Goal: Task Accomplishment & Management: Manage account settings

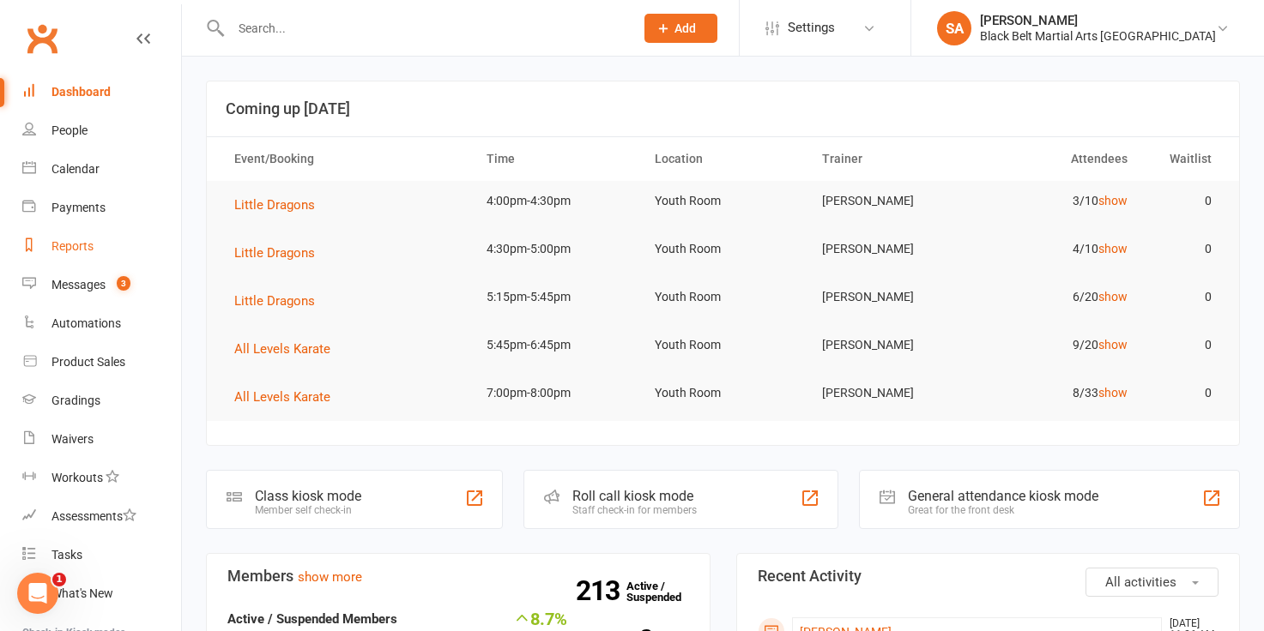
click at [84, 251] on div "Reports" at bounding box center [72, 246] width 42 height 14
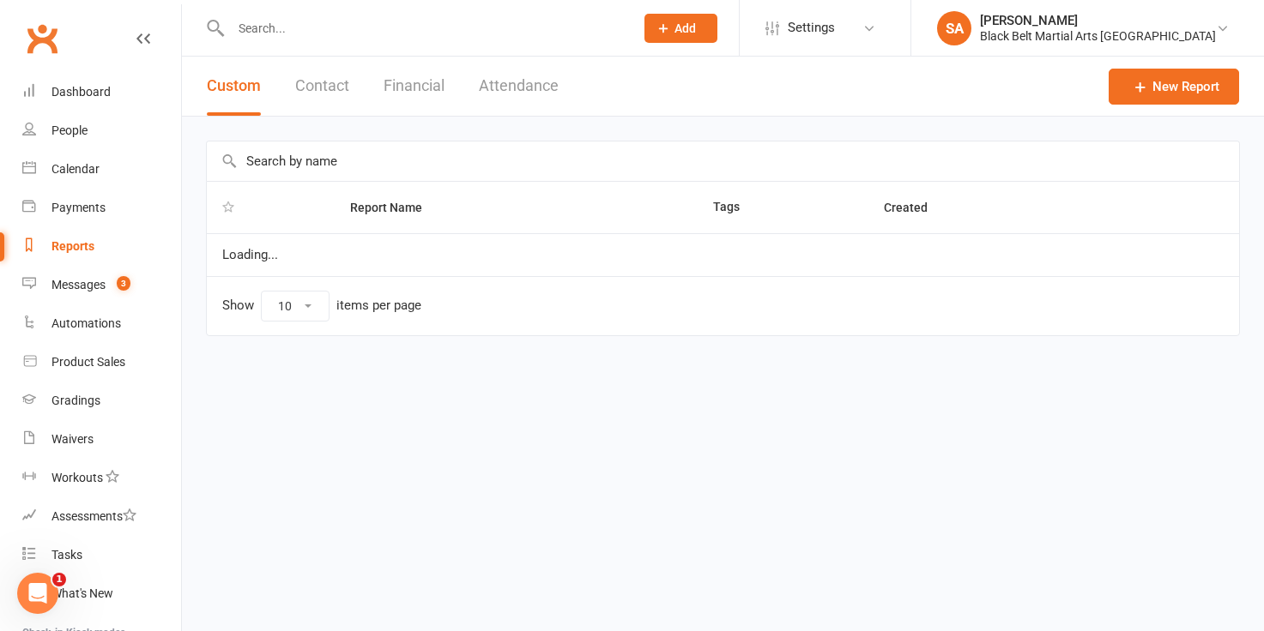
select select "100"
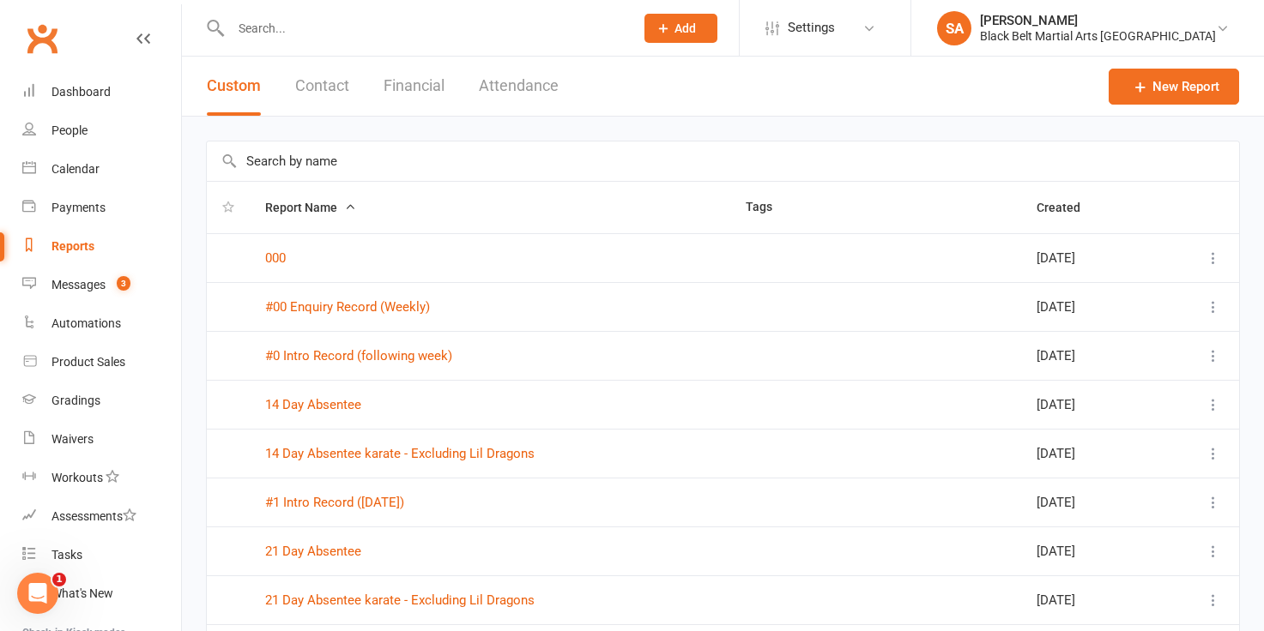
click at [269, 160] on input "text" at bounding box center [723, 161] width 1032 height 39
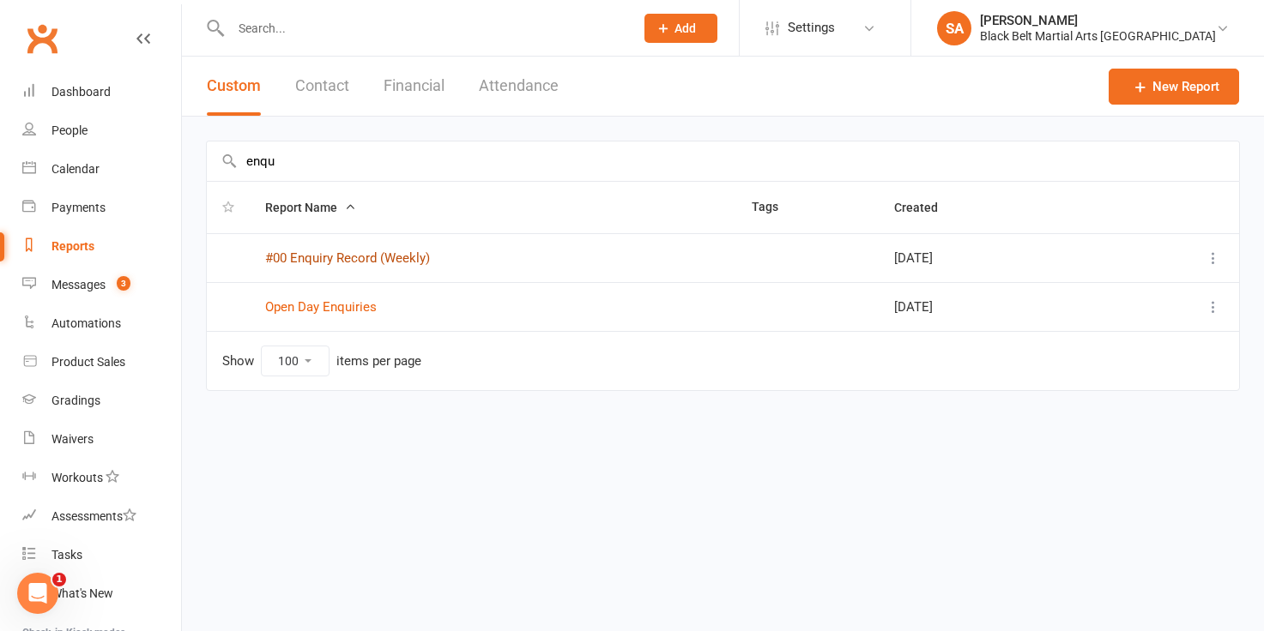
type input "enqu"
click at [298, 255] on link "#00 Enquiry Record (Weekly)" at bounding box center [347, 258] width 165 height 15
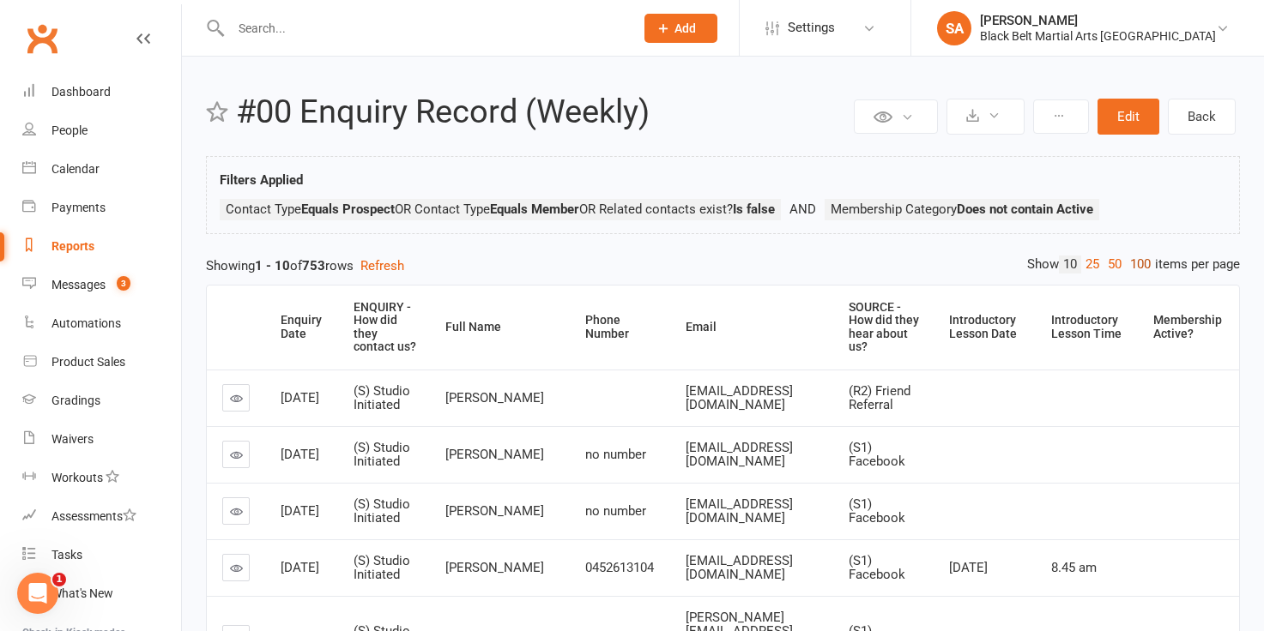
click at [1129, 273] on link "100" at bounding box center [1140, 265] width 29 height 18
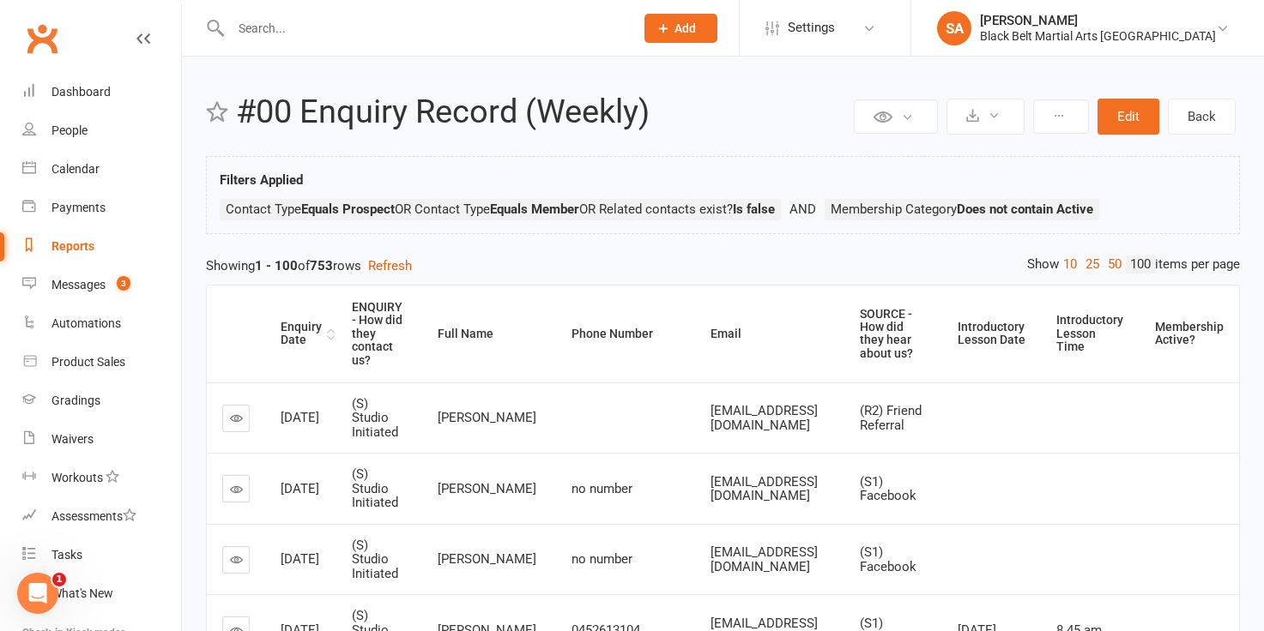
click at [290, 335] on div "Enquiry Date" at bounding box center [302, 334] width 42 height 27
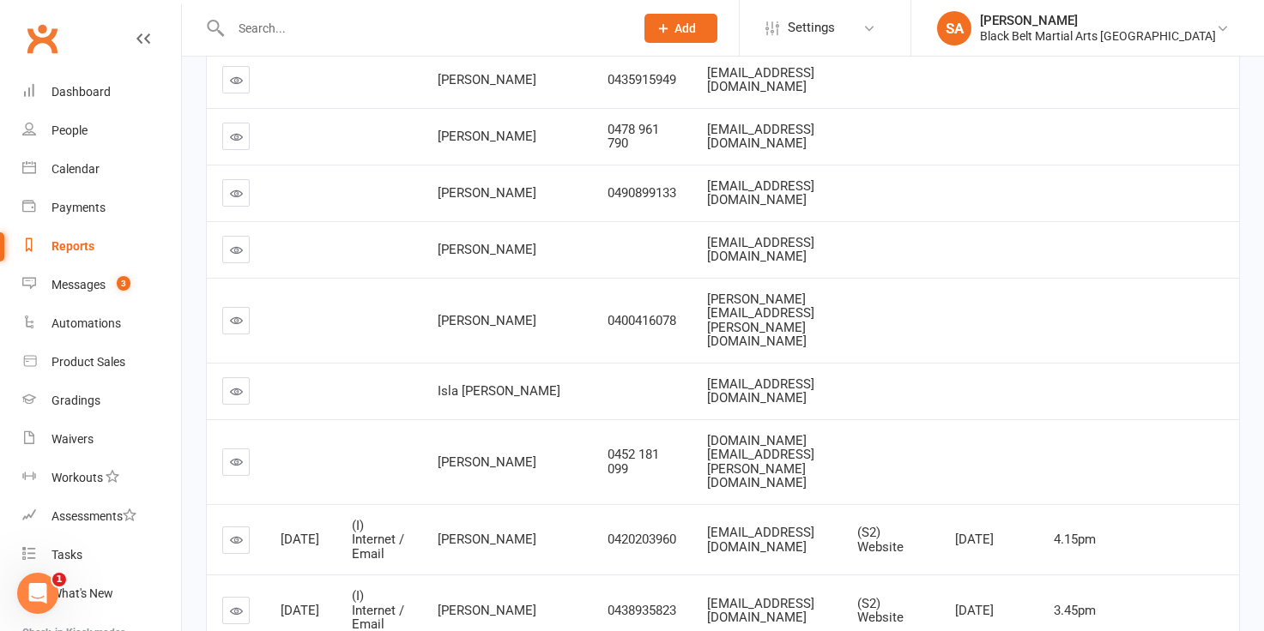
scroll to position [1885, 0]
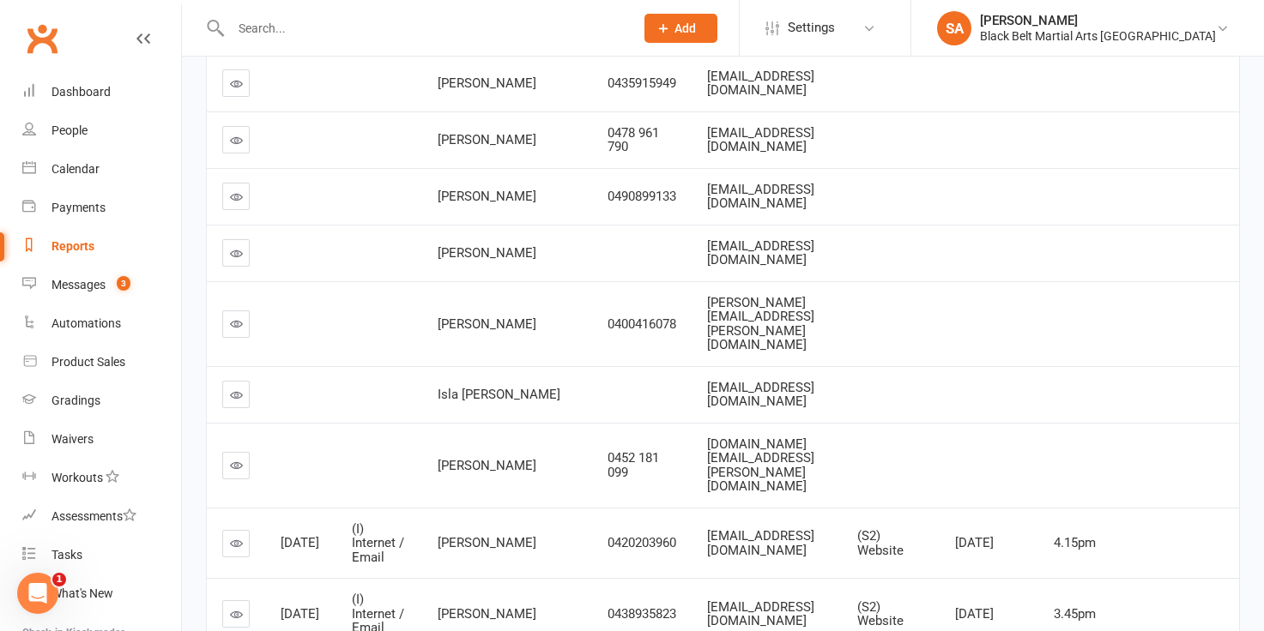
click at [232, 537] on icon at bounding box center [236, 543] width 13 height 13
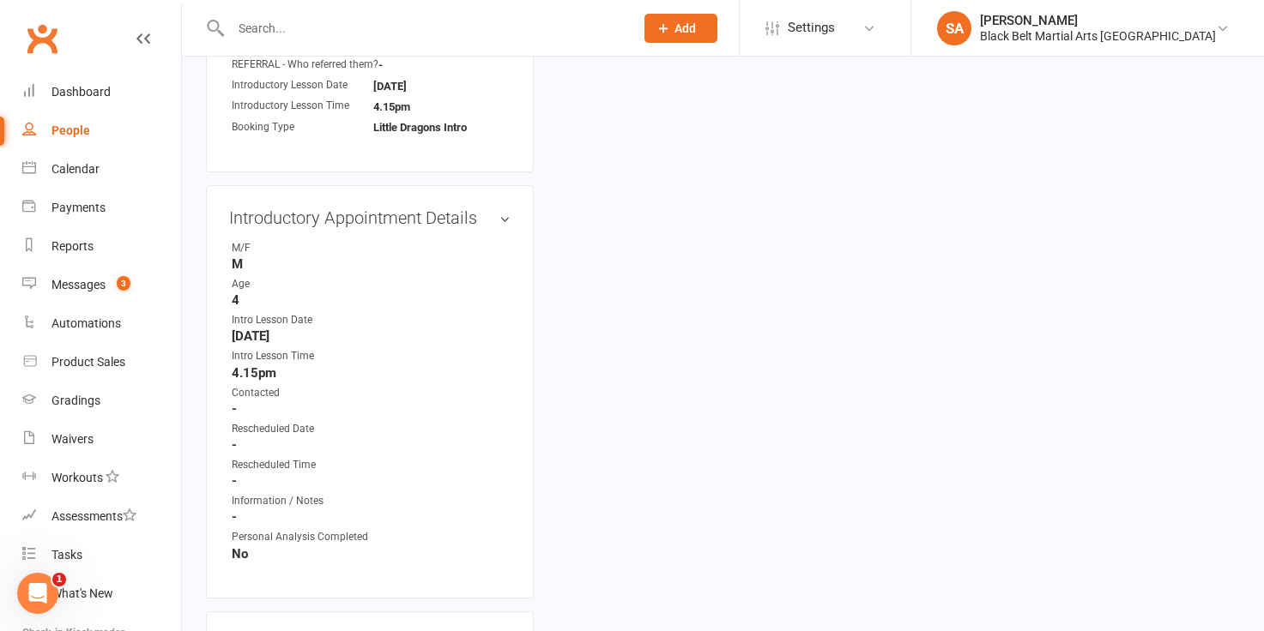
scroll to position [722, 0]
click at [481, 214] on link "edit" at bounding box center [479, 219] width 21 height 15
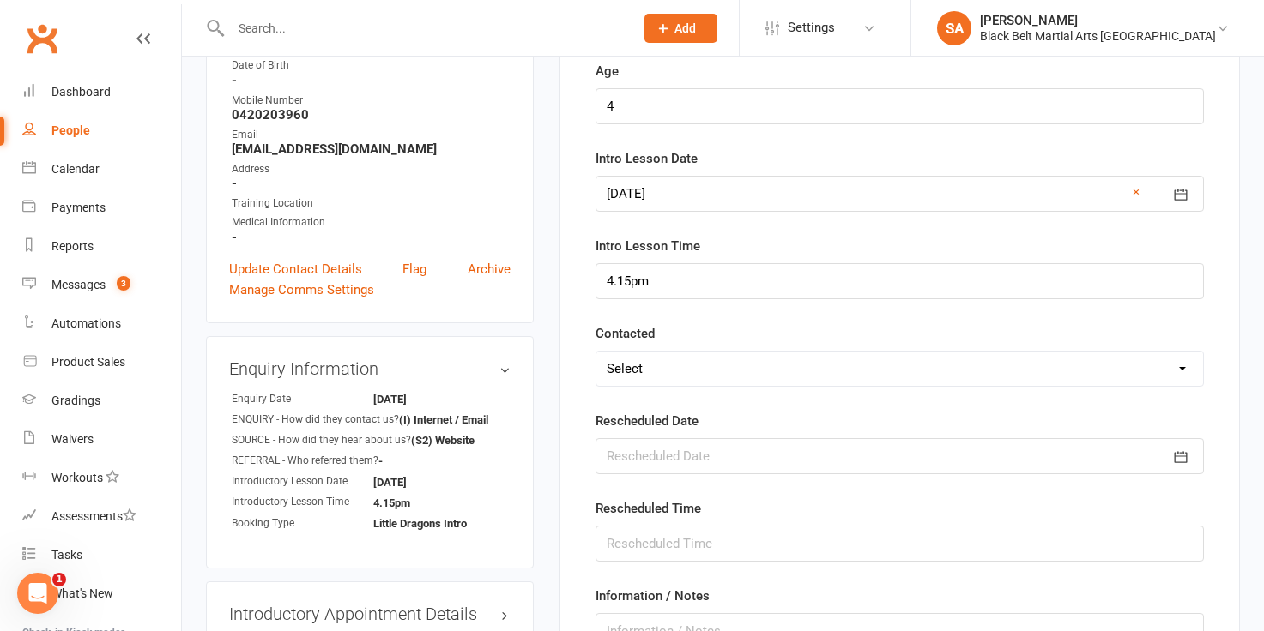
scroll to position [329, 0]
click at [477, 366] on link "edit" at bounding box center [479, 367] width 21 height 15
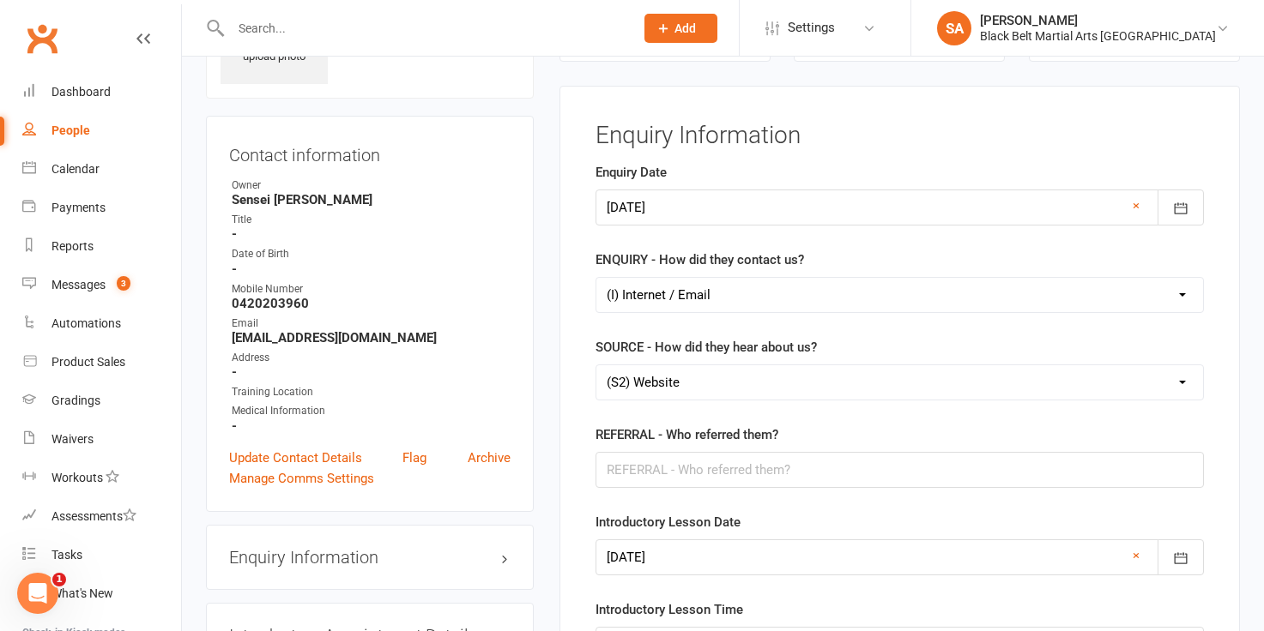
scroll to position [138, 0]
click at [721, 213] on div at bounding box center [899, 208] width 608 height 36
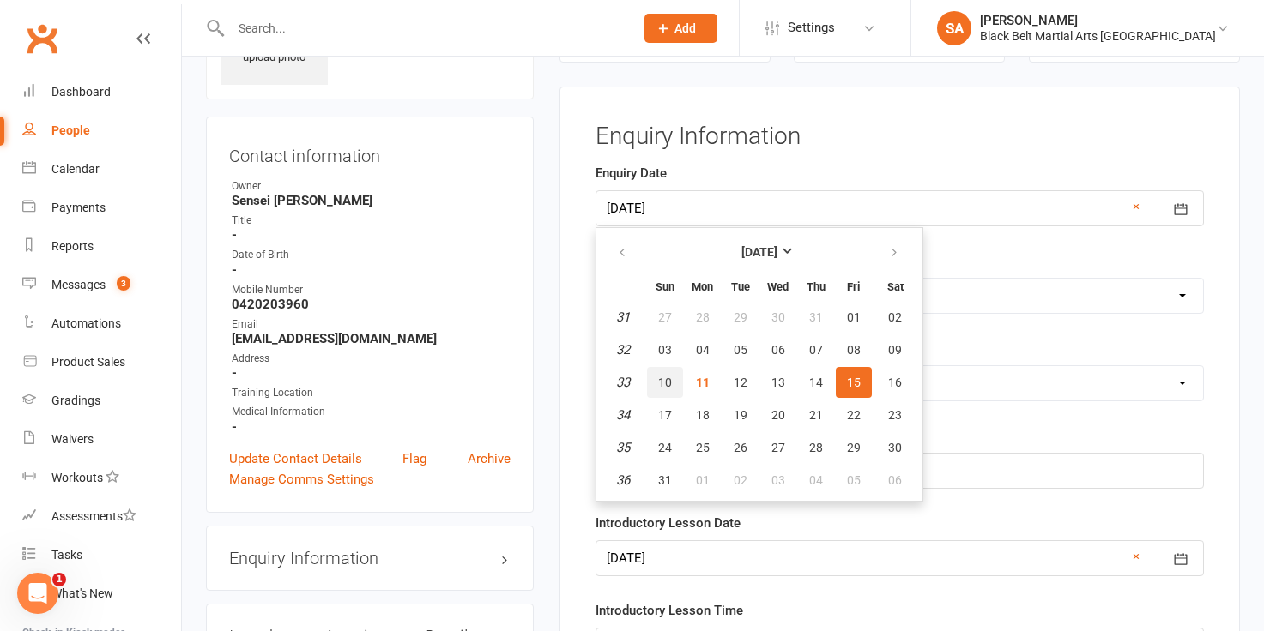
click at [662, 390] on button "10" at bounding box center [665, 382] width 36 height 31
type input "10 Aug 2025"
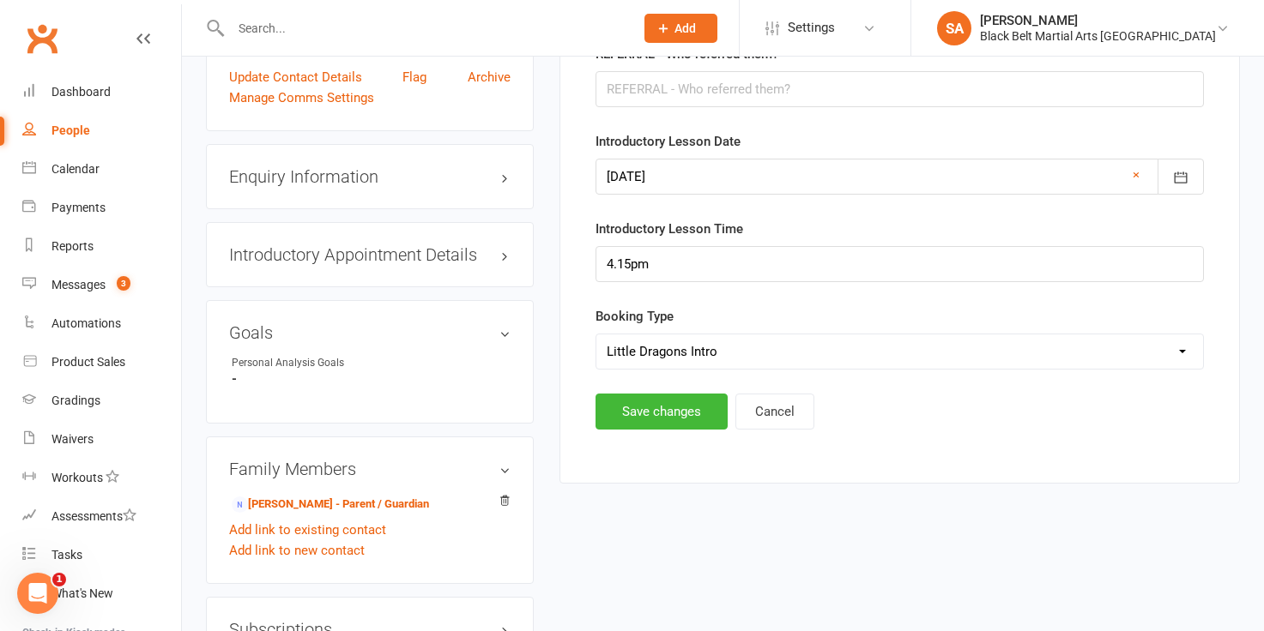
scroll to position [537, 0]
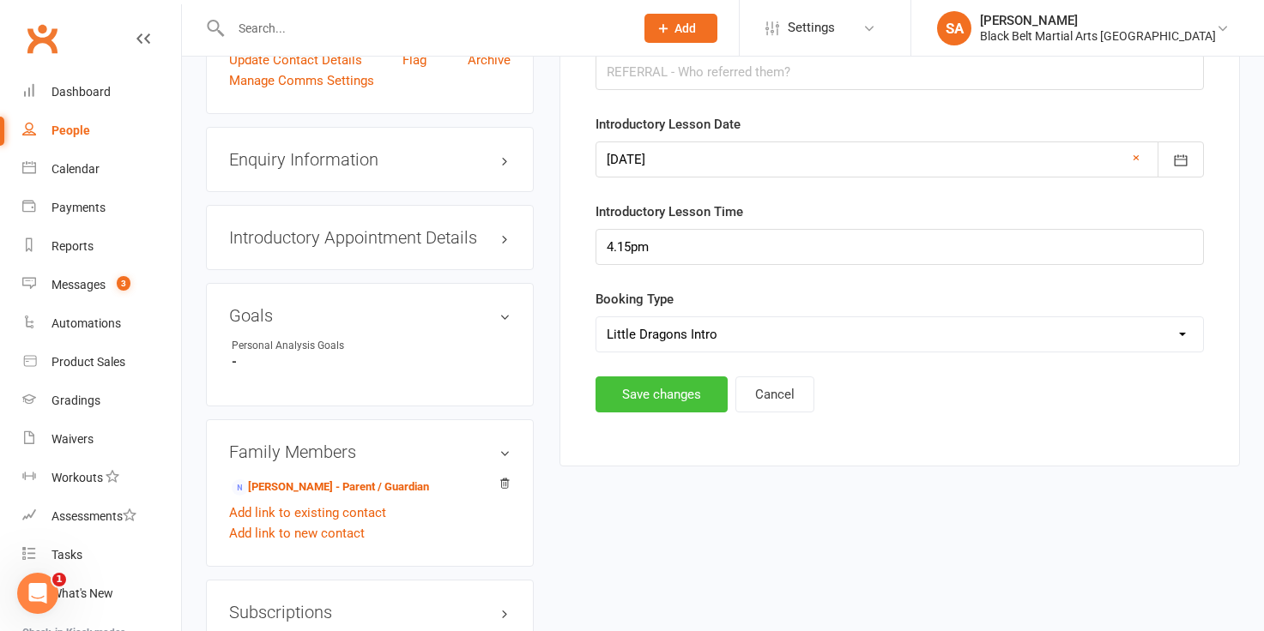
click at [635, 400] on button "Save changes" at bounding box center [661, 395] width 132 height 36
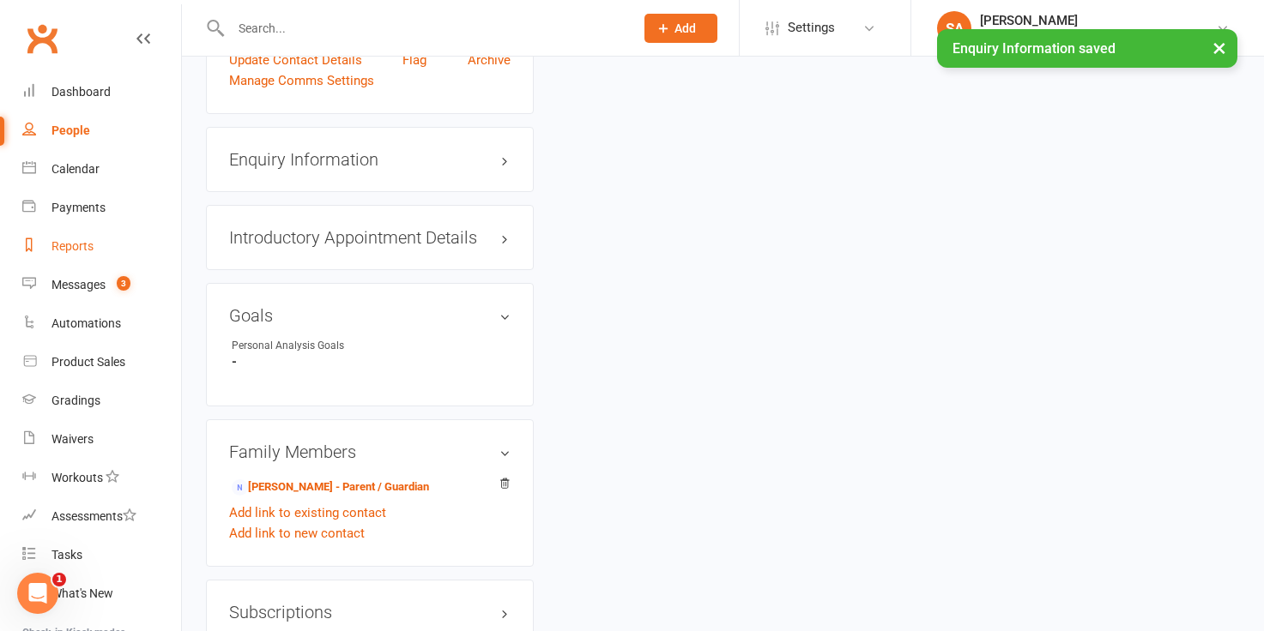
click at [59, 252] on div "Reports" at bounding box center [72, 246] width 42 height 14
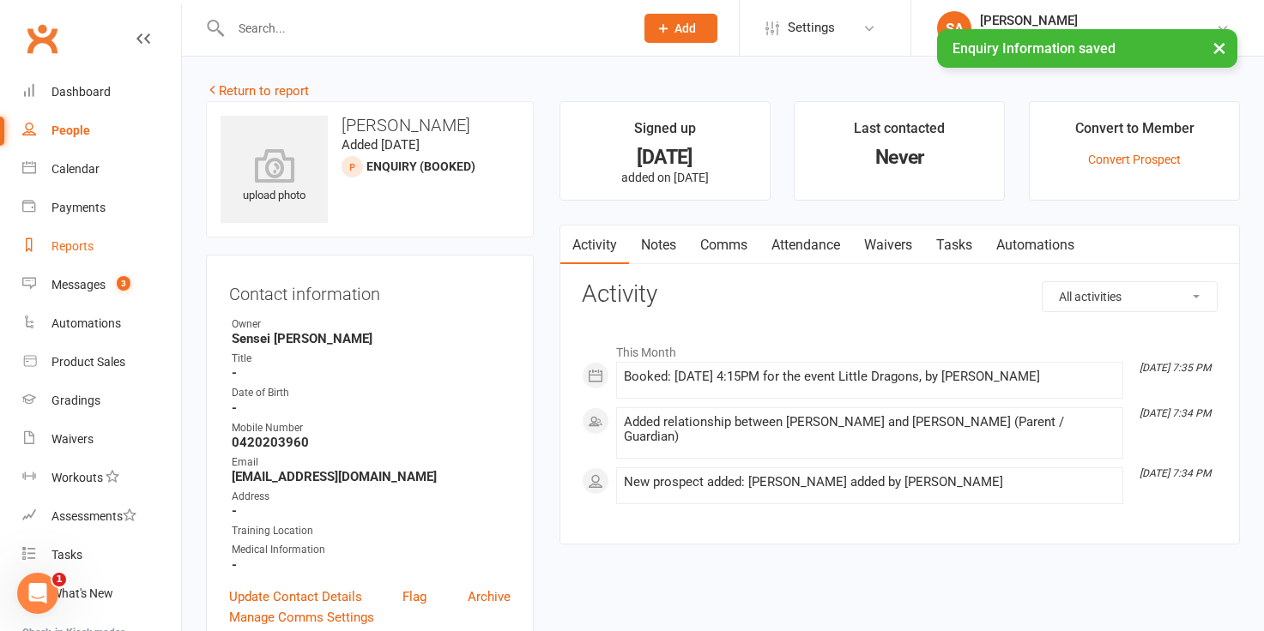
select select "100"
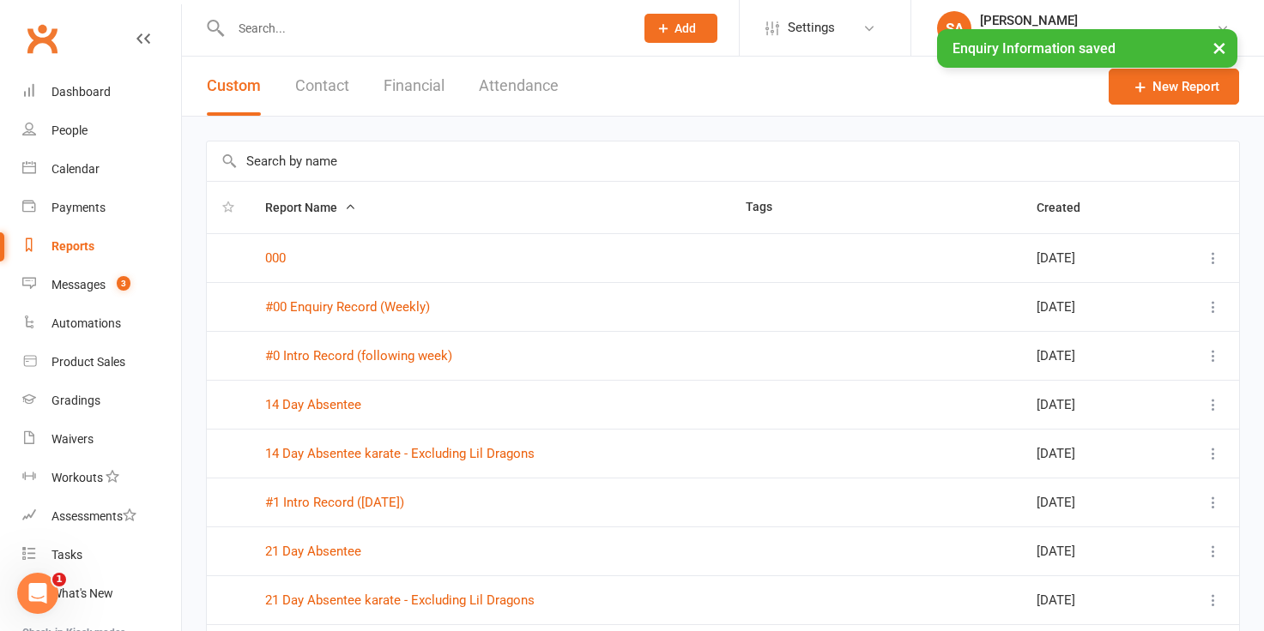
click at [1216, 45] on button "×" at bounding box center [1219, 47] width 31 height 37
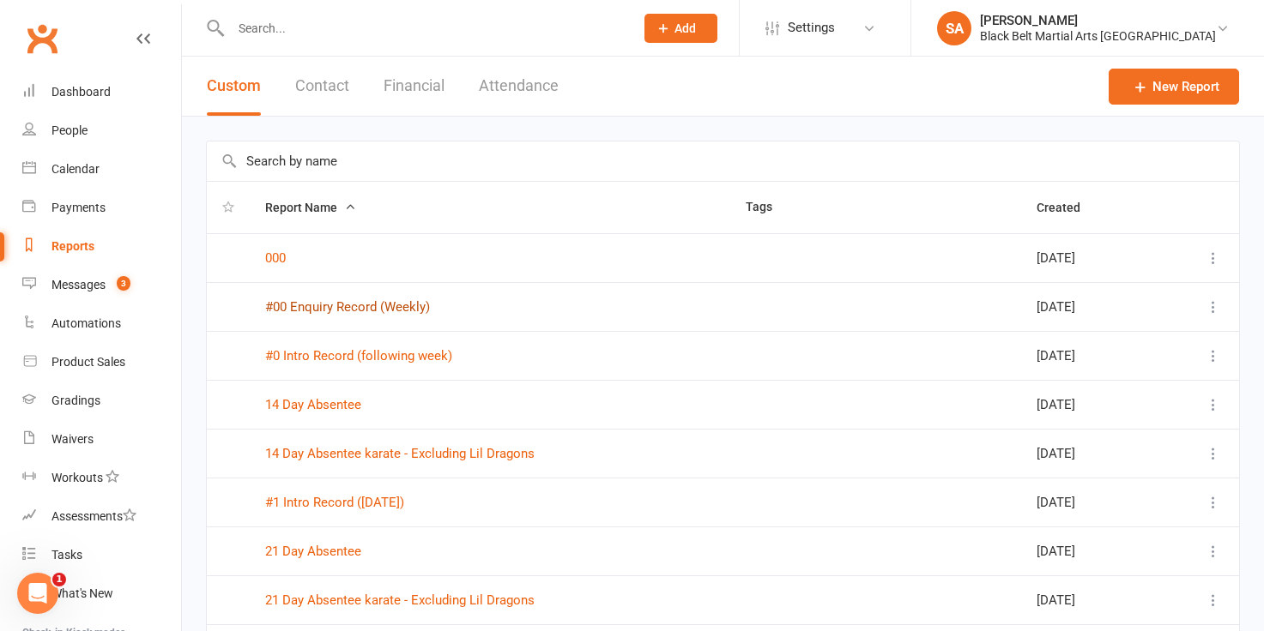
click at [316, 301] on link "#00 Enquiry Record (Weekly)" at bounding box center [347, 306] width 165 height 15
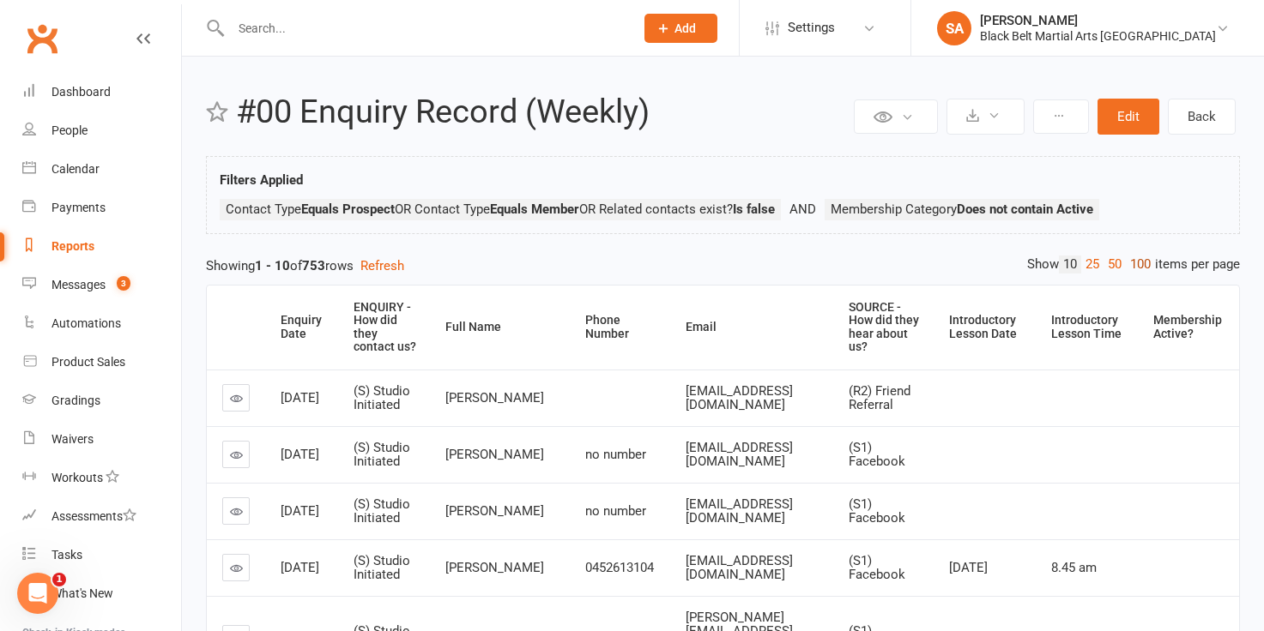
click at [1137, 263] on link "100" at bounding box center [1140, 265] width 29 height 18
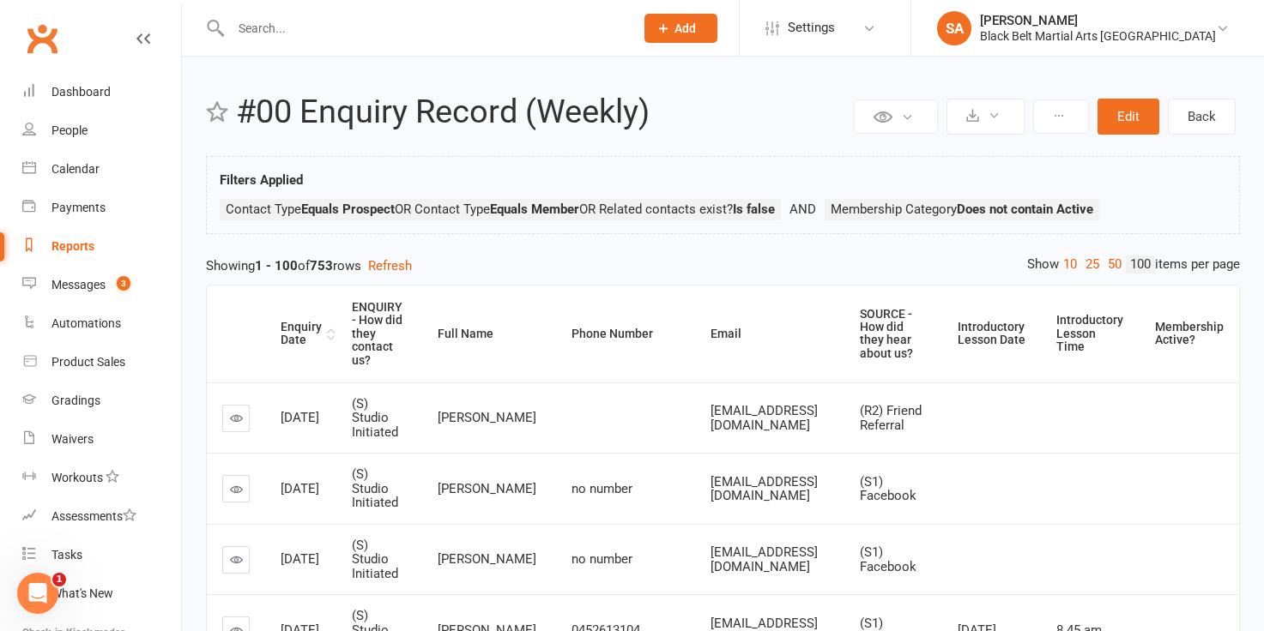
click at [291, 328] on div "Enquiry Date" at bounding box center [302, 334] width 42 height 27
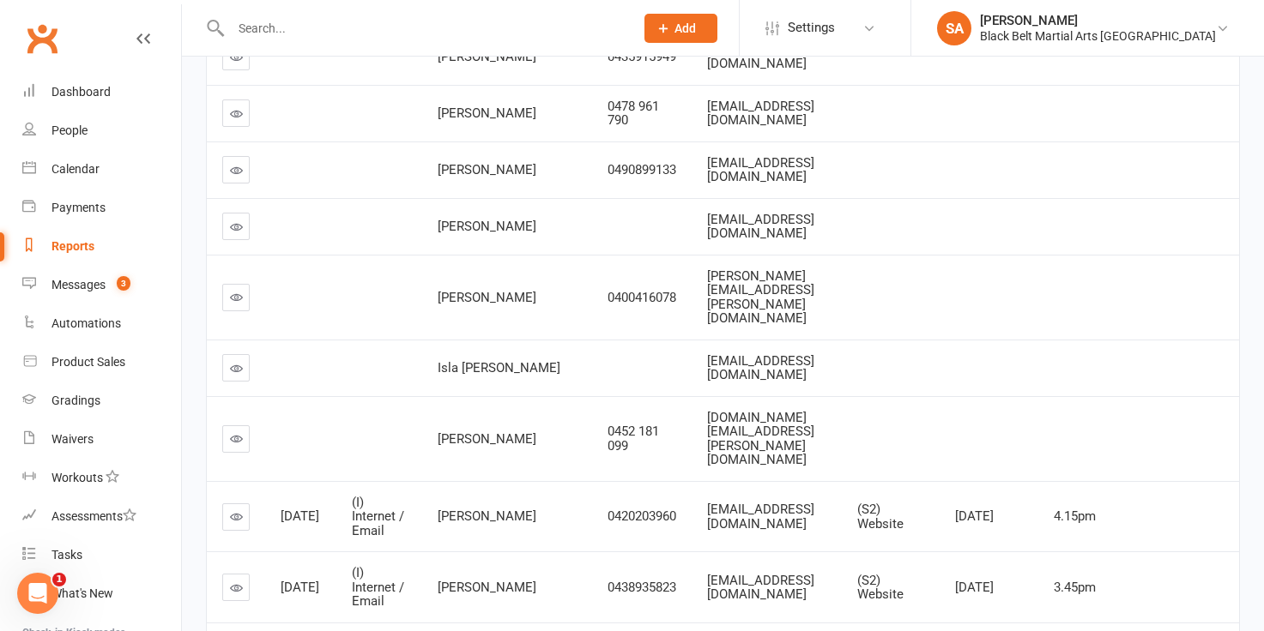
scroll to position [1911, 0]
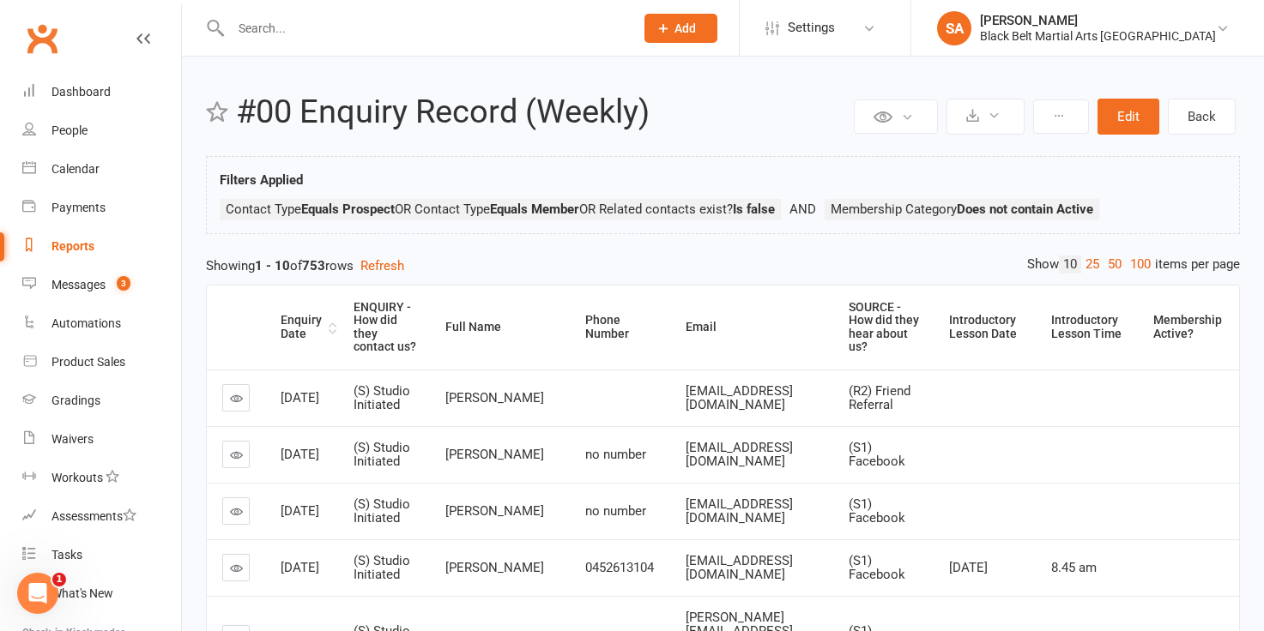
click at [299, 336] on div "Enquiry Date" at bounding box center [303, 327] width 44 height 27
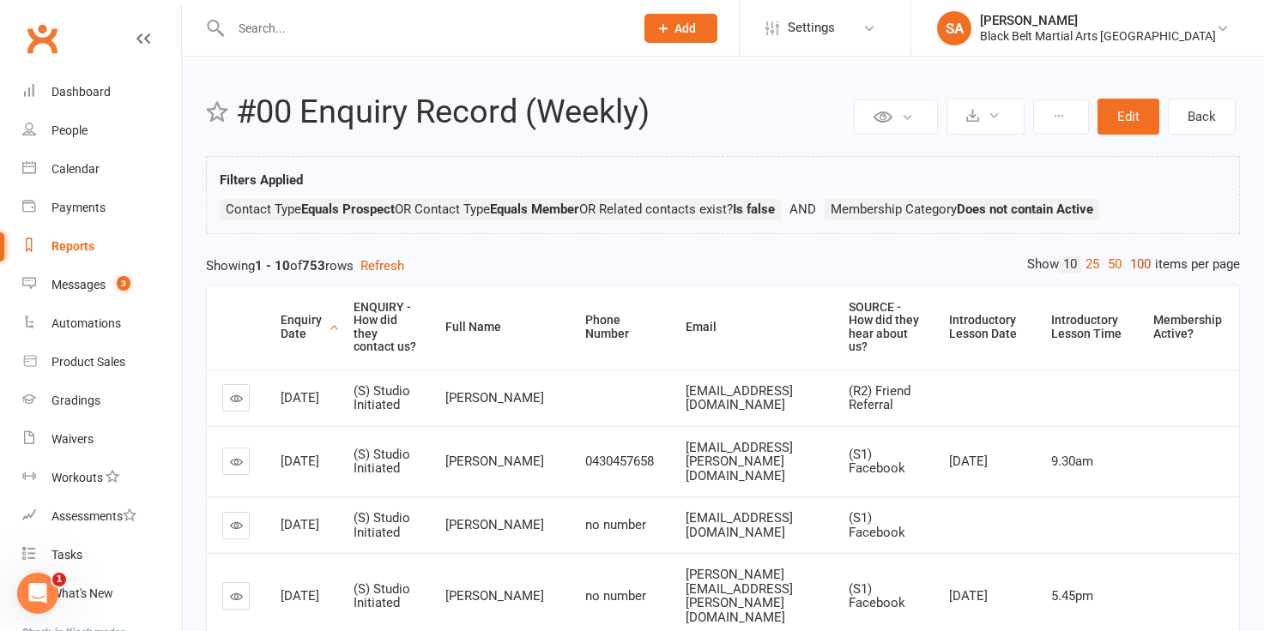
click at [1141, 267] on link "100" at bounding box center [1140, 265] width 29 height 18
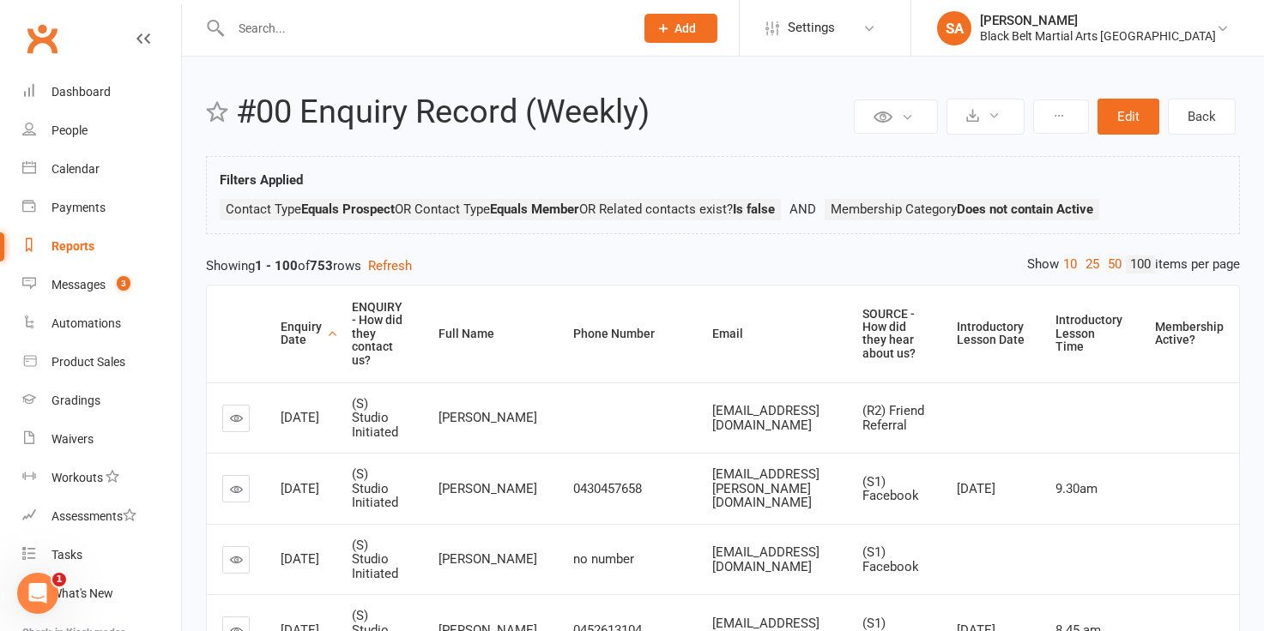
click at [293, 329] on div "Enquiry Date" at bounding box center [302, 334] width 42 height 27
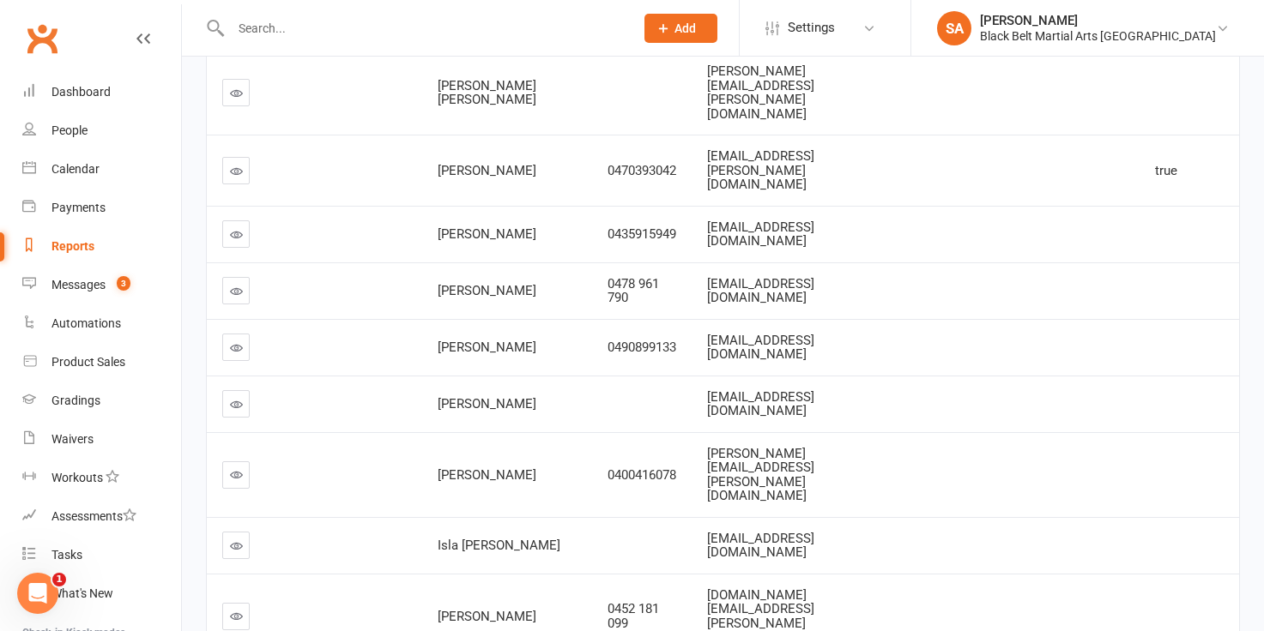
scroll to position [1748, 0]
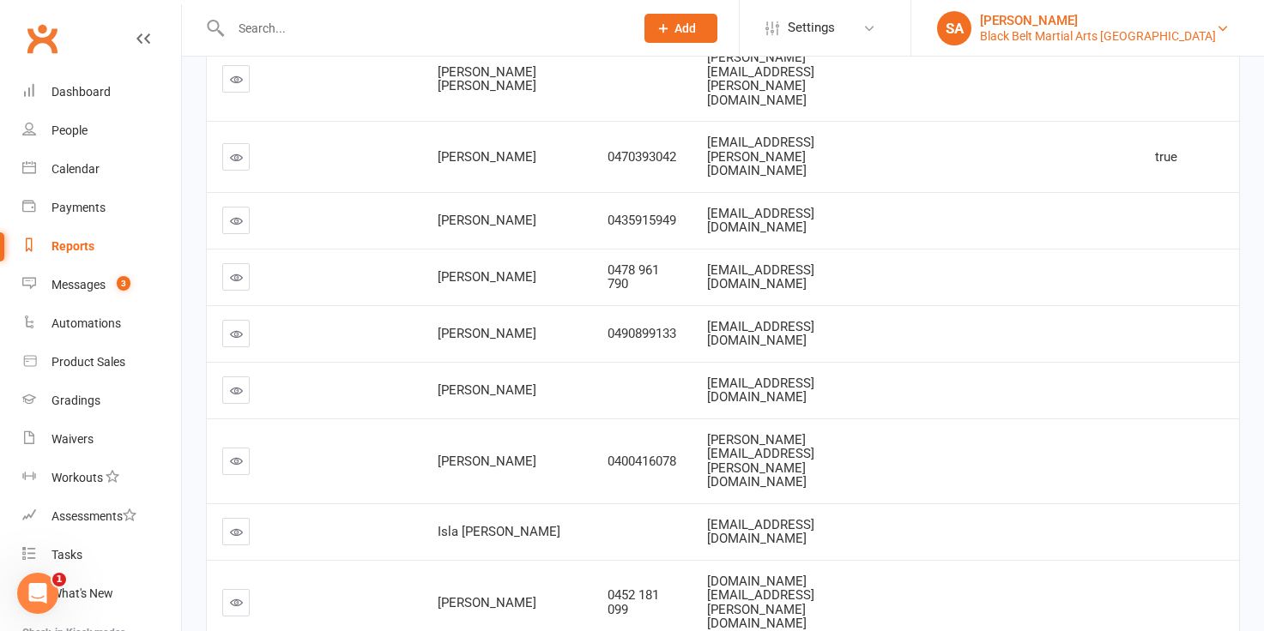
click at [1075, 38] on div "Black Belt Martial Arts [GEOGRAPHIC_DATA]" at bounding box center [1098, 35] width 236 height 15
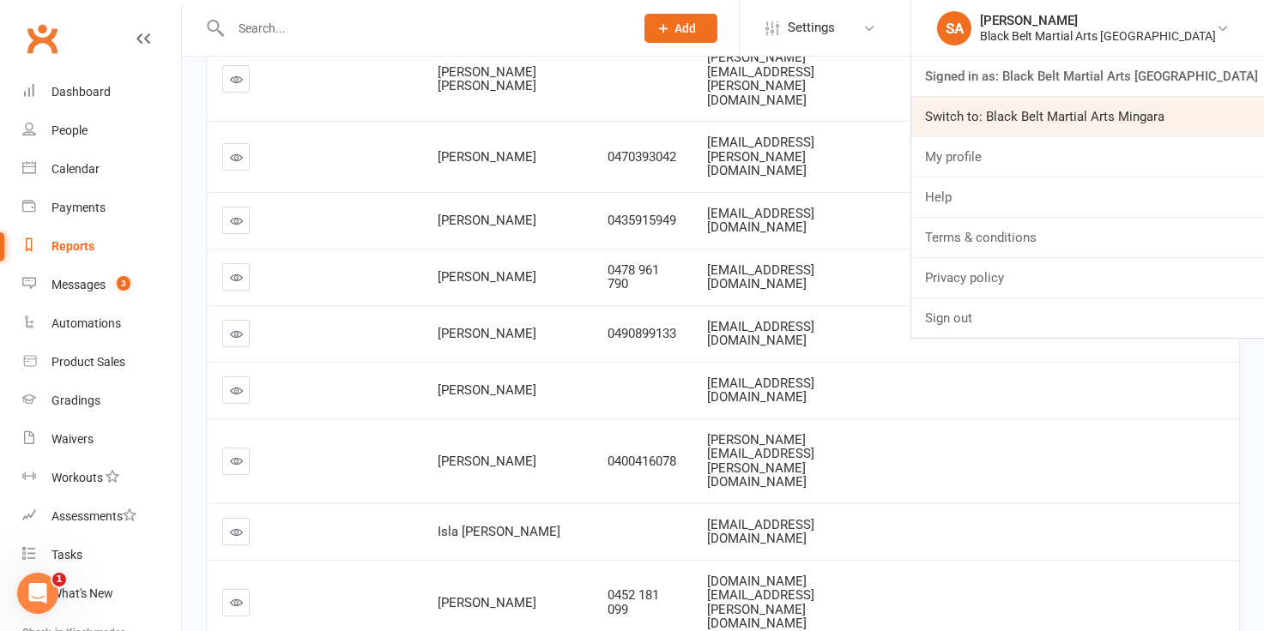
click at [1127, 120] on link "Switch to: Black Belt Martial Arts Mingara" at bounding box center [1087, 116] width 353 height 39
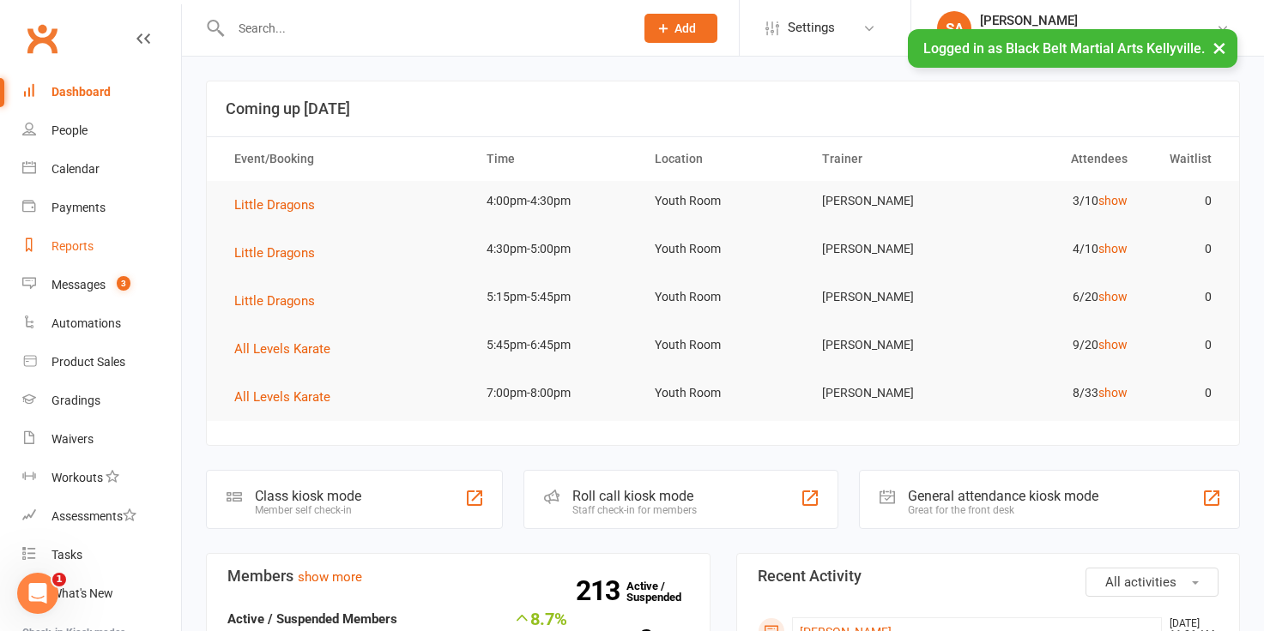
click at [82, 251] on div "Reports" at bounding box center [72, 246] width 42 height 14
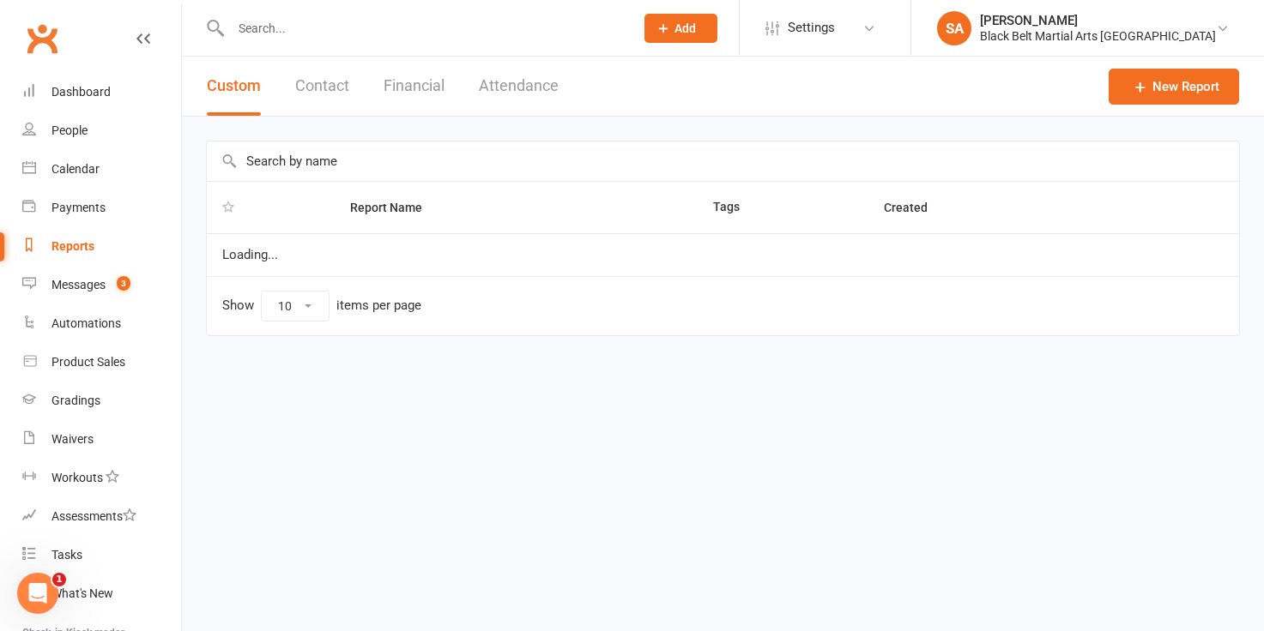
select select "100"
click at [281, 172] on input "text" at bounding box center [723, 161] width 1032 height 39
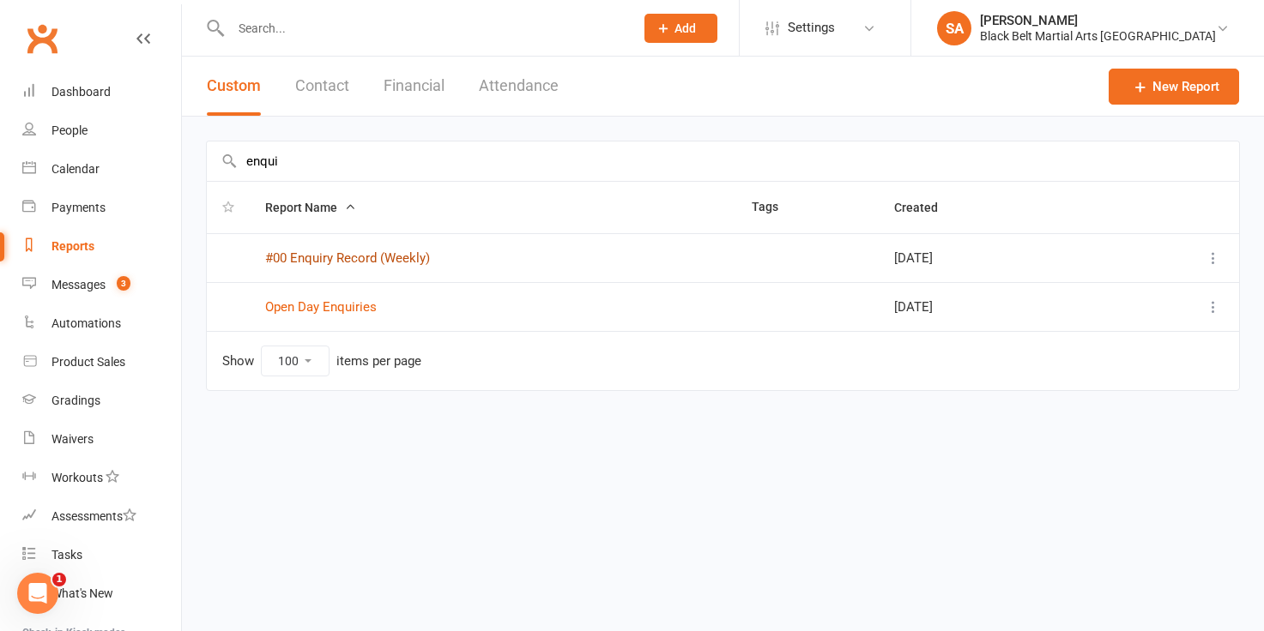
type input "enqui"
click at [306, 257] on link "#00 Enquiry Record (Weekly)" at bounding box center [347, 258] width 165 height 15
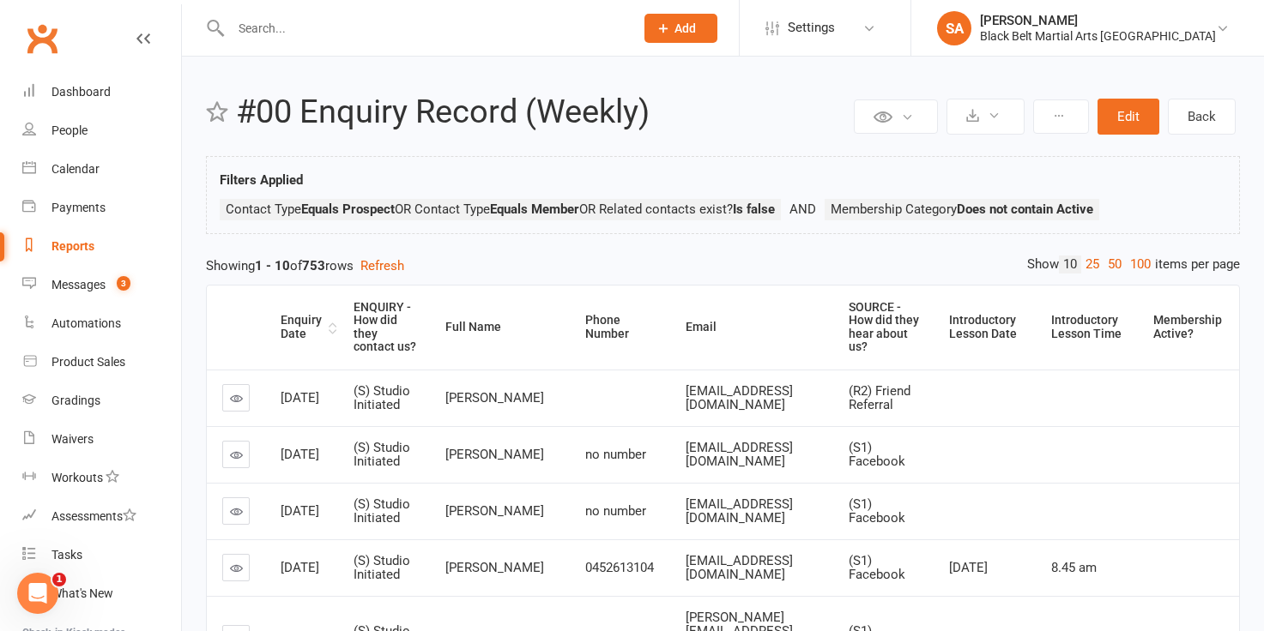
click at [283, 334] on div "Enquiry Date" at bounding box center [303, 327] width 44 height 27
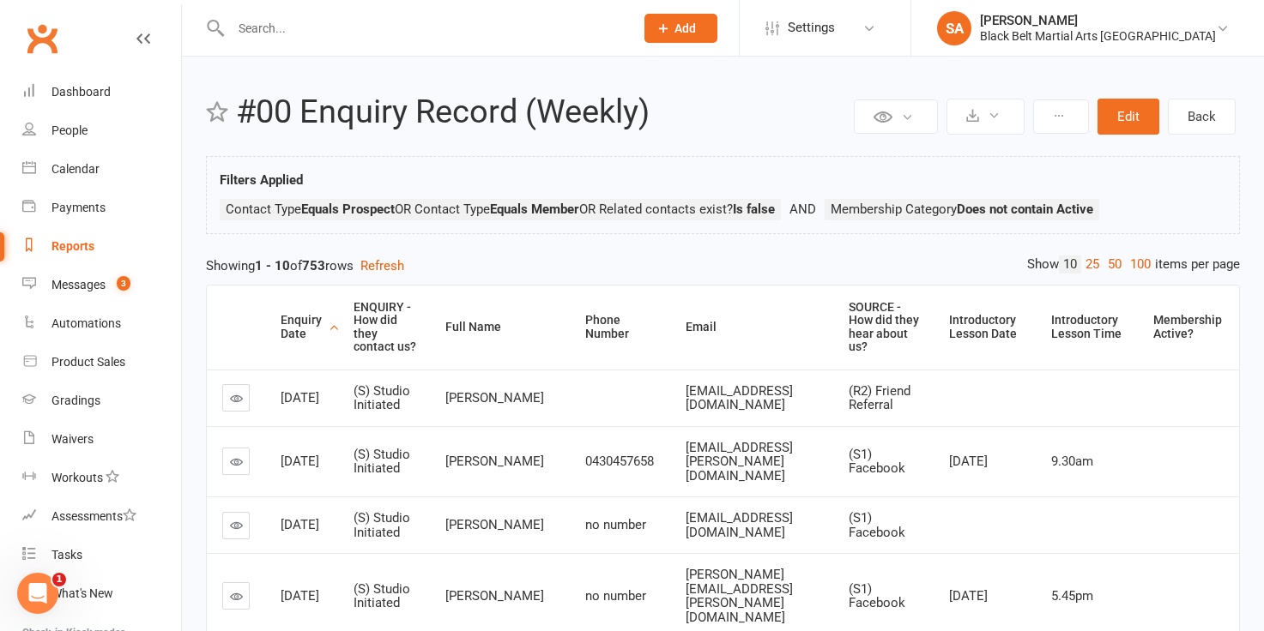
click at [297, 341] on div "Enquiry Date" at bounding box center [303, 327] width 44 height 27
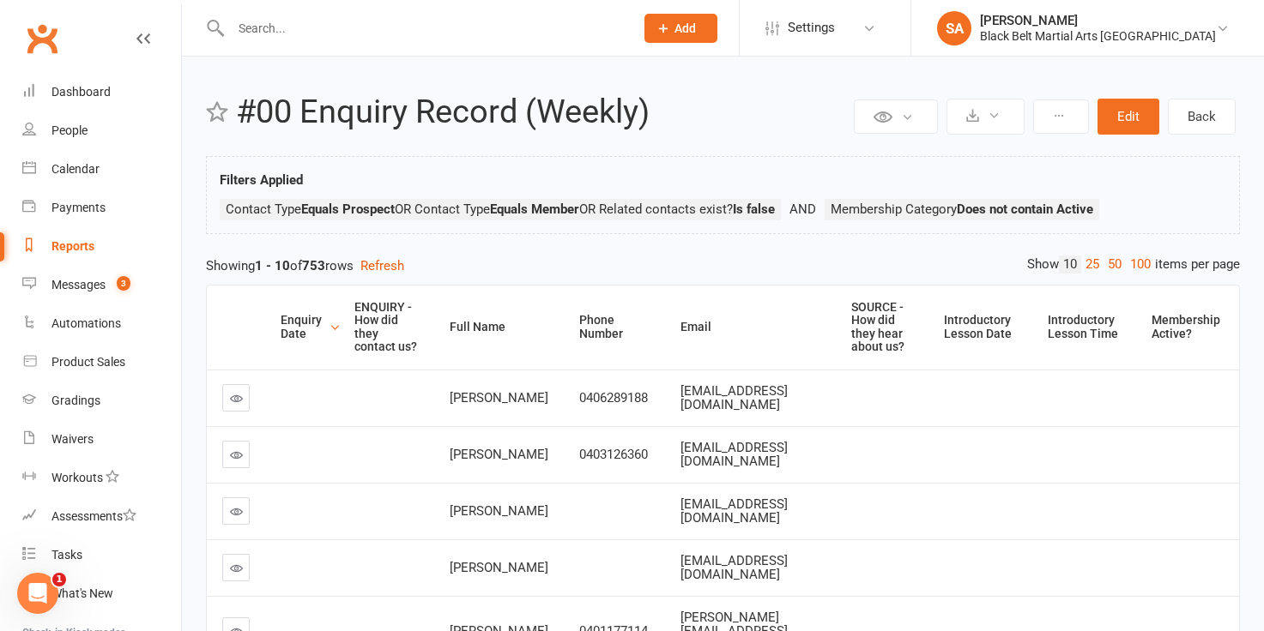
scroll to position [439, 0]
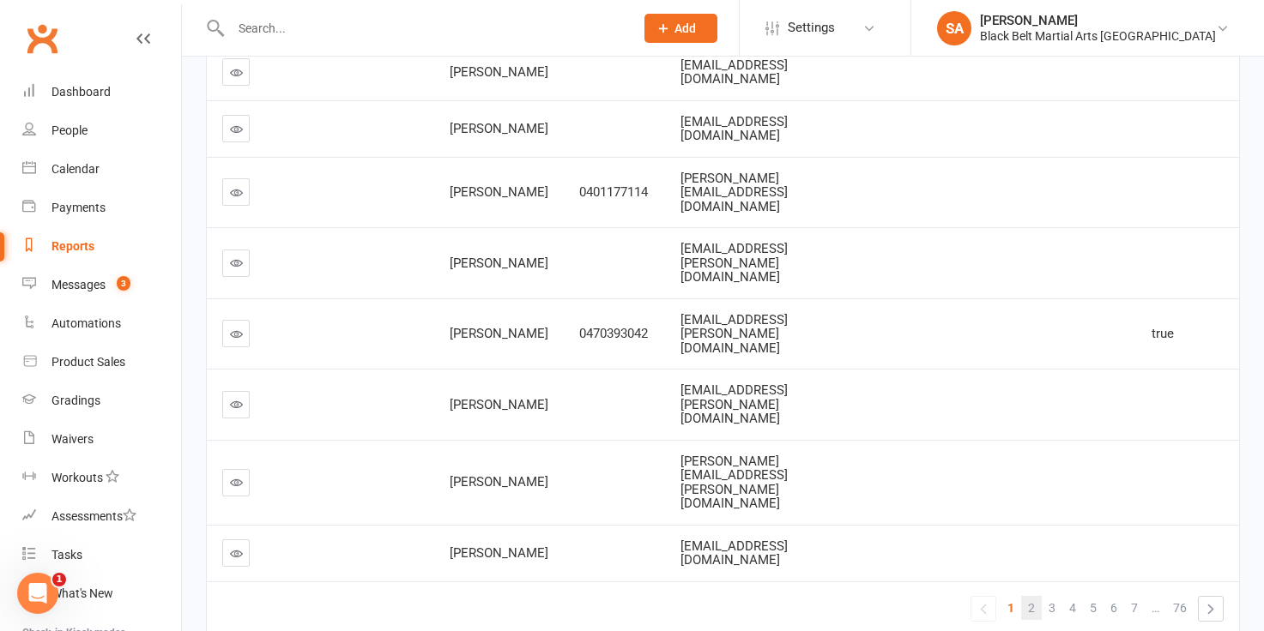
click at [1036, 596] on link "2" at bounding box center [1031, 608] width 21 height 24
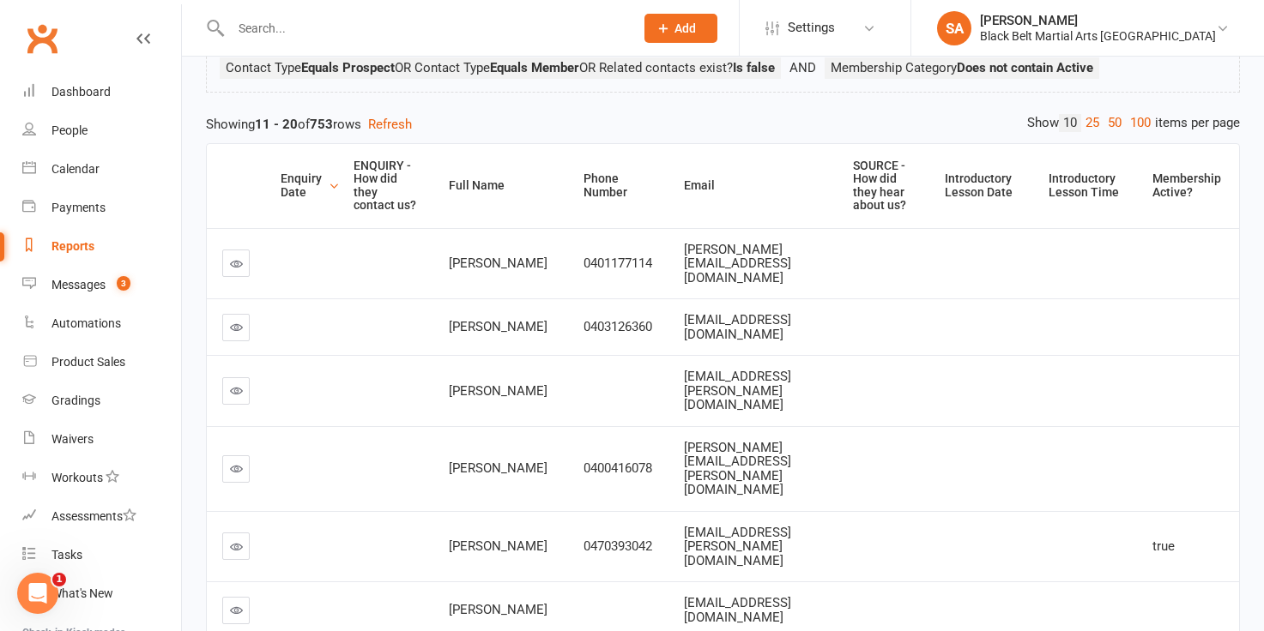
scroll to position [0, 0]
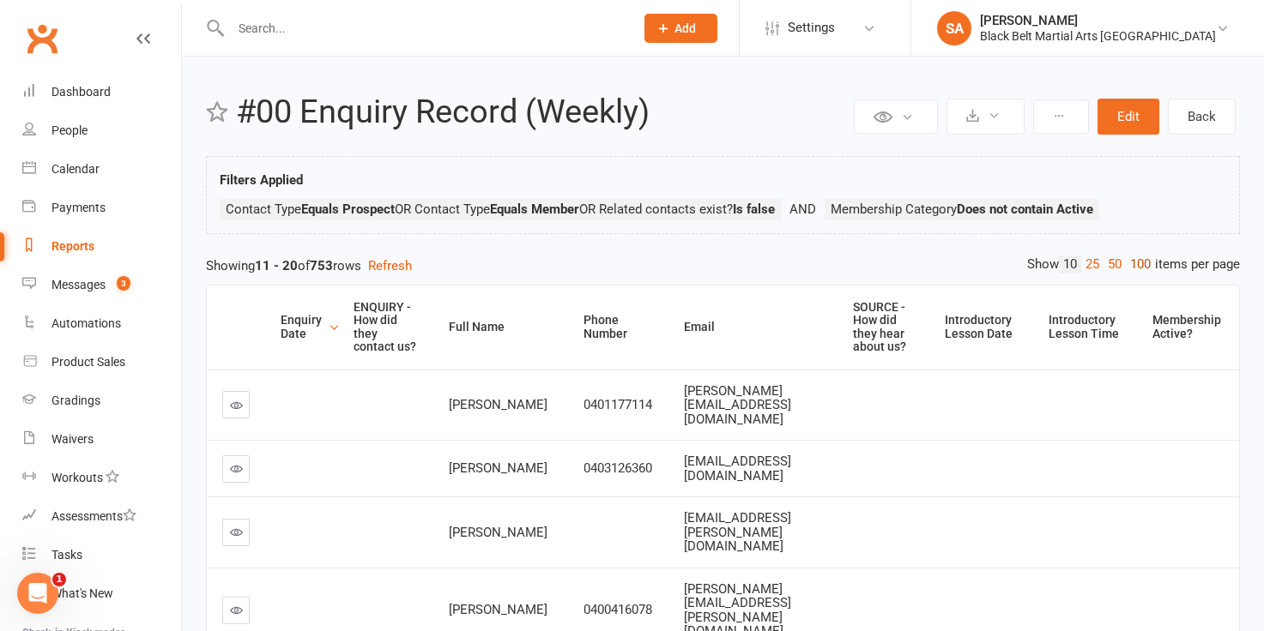
click at [1133, 268] on link "100" at bounding box center [1140, 265] width 29 height 18
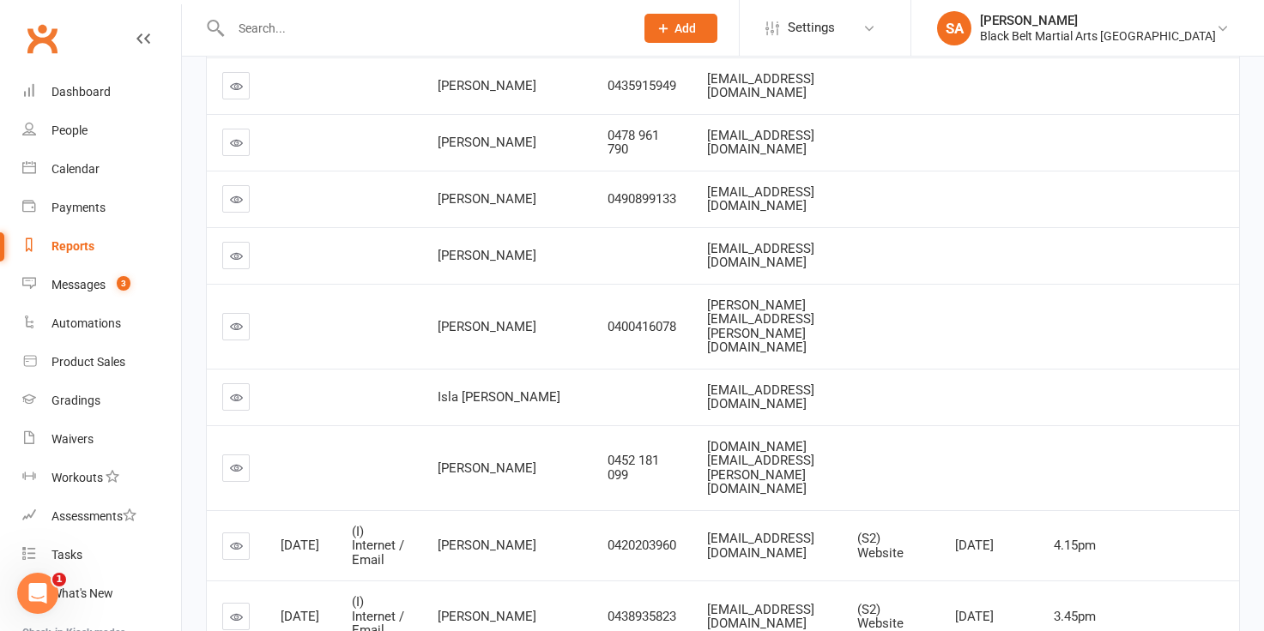
scroll to position [1914, 0]
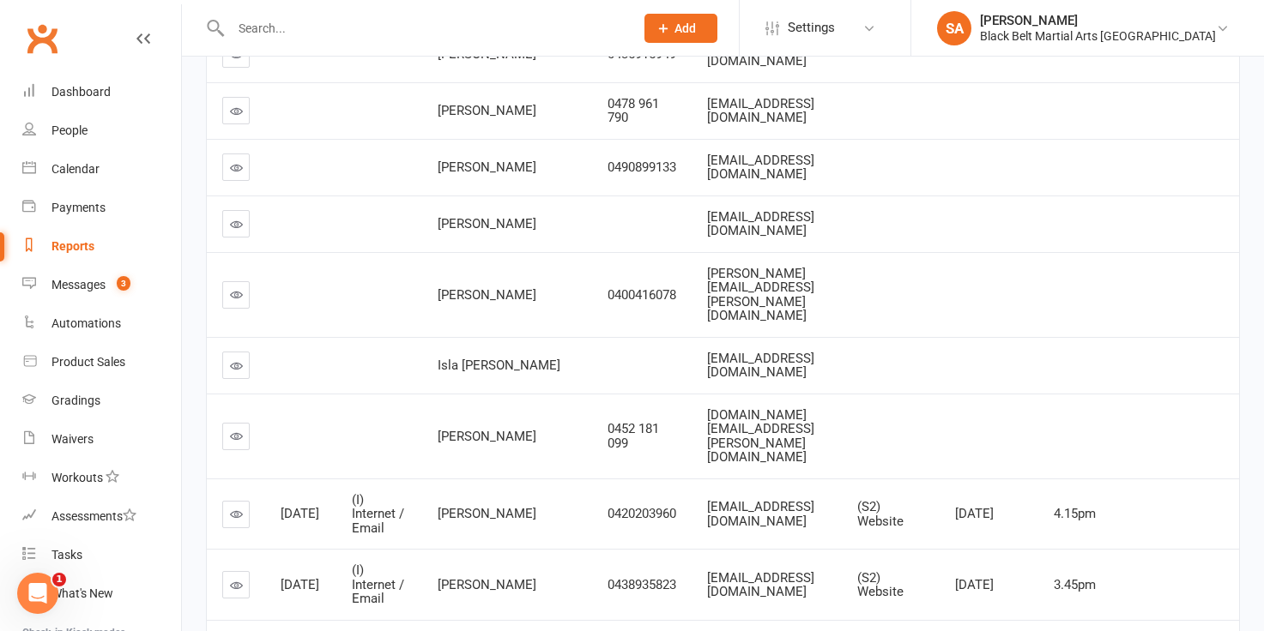
click at [233, 508] on icon at bounding box center [236, 514] width 13 height 13
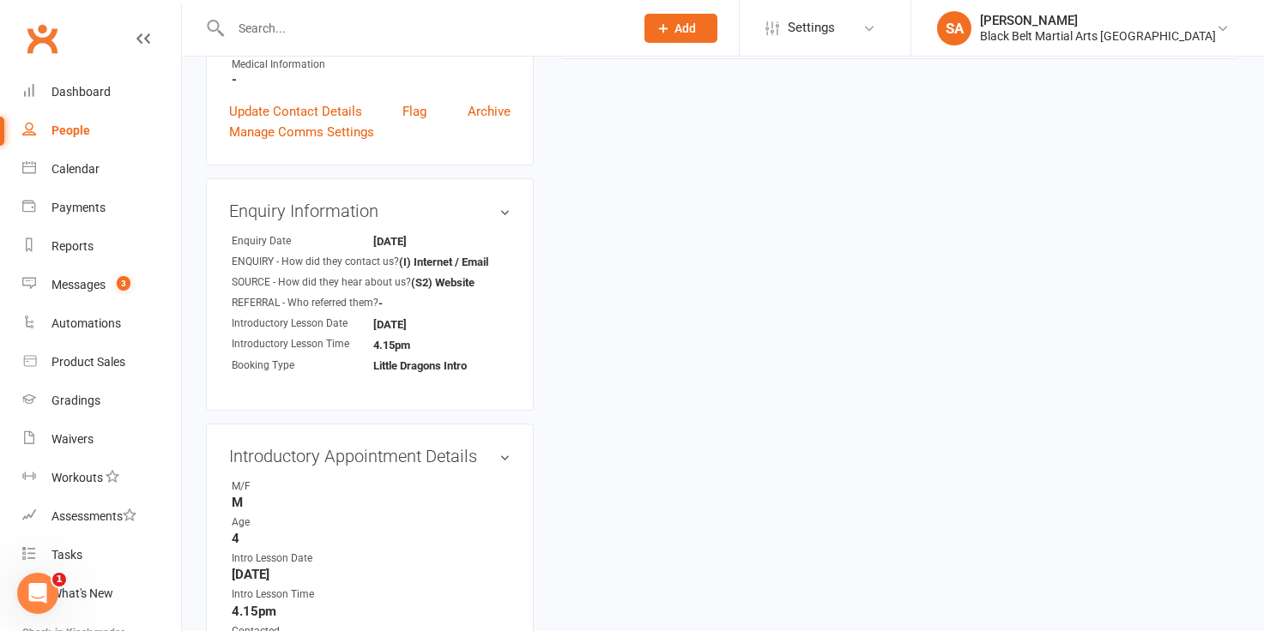
scroll to position [475, 0]
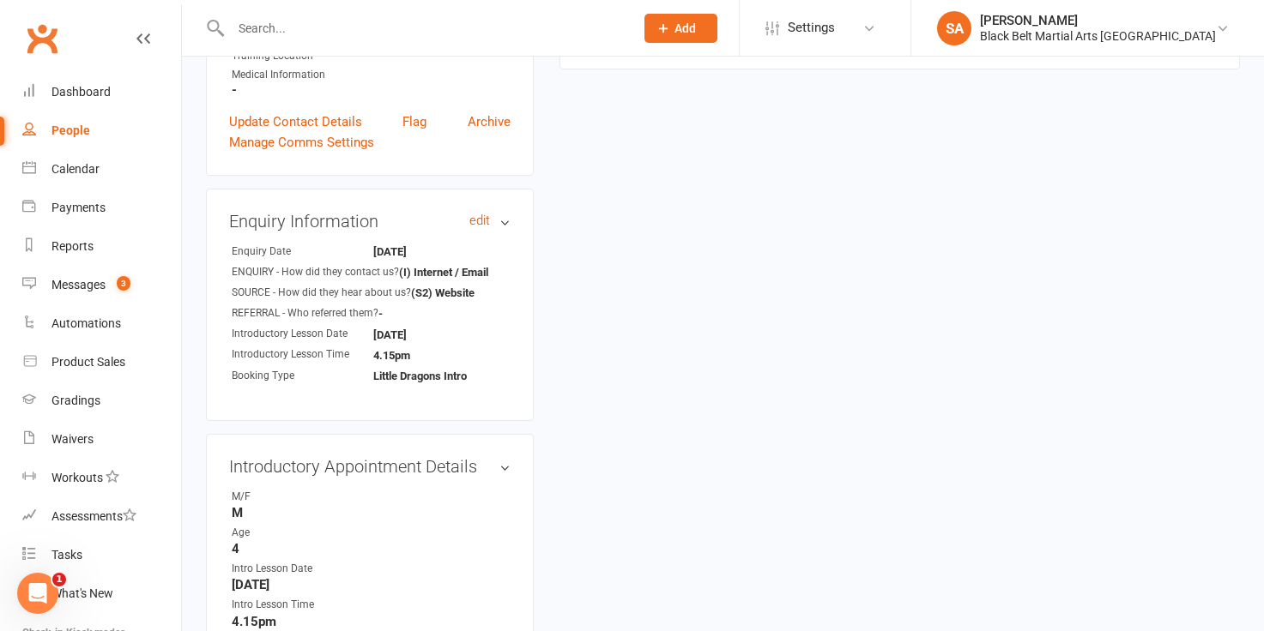
click at [477, 221] on link "edit" at bounding box center [479, 221] width 21 height 15
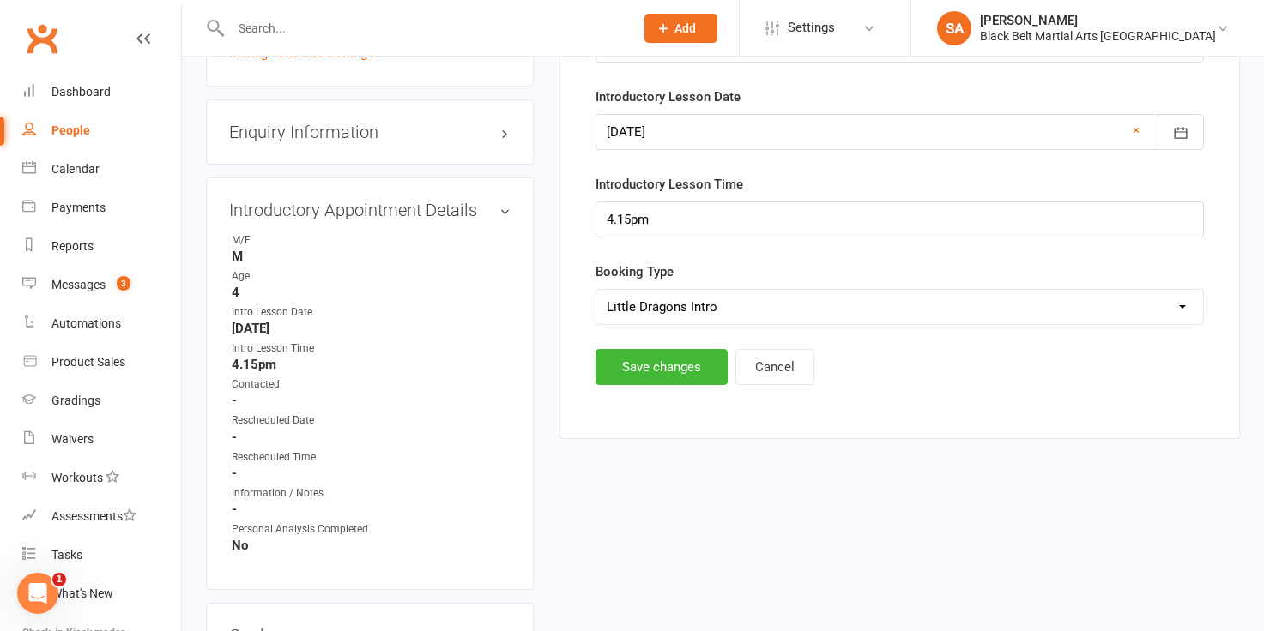
scroll to position [568, 0]
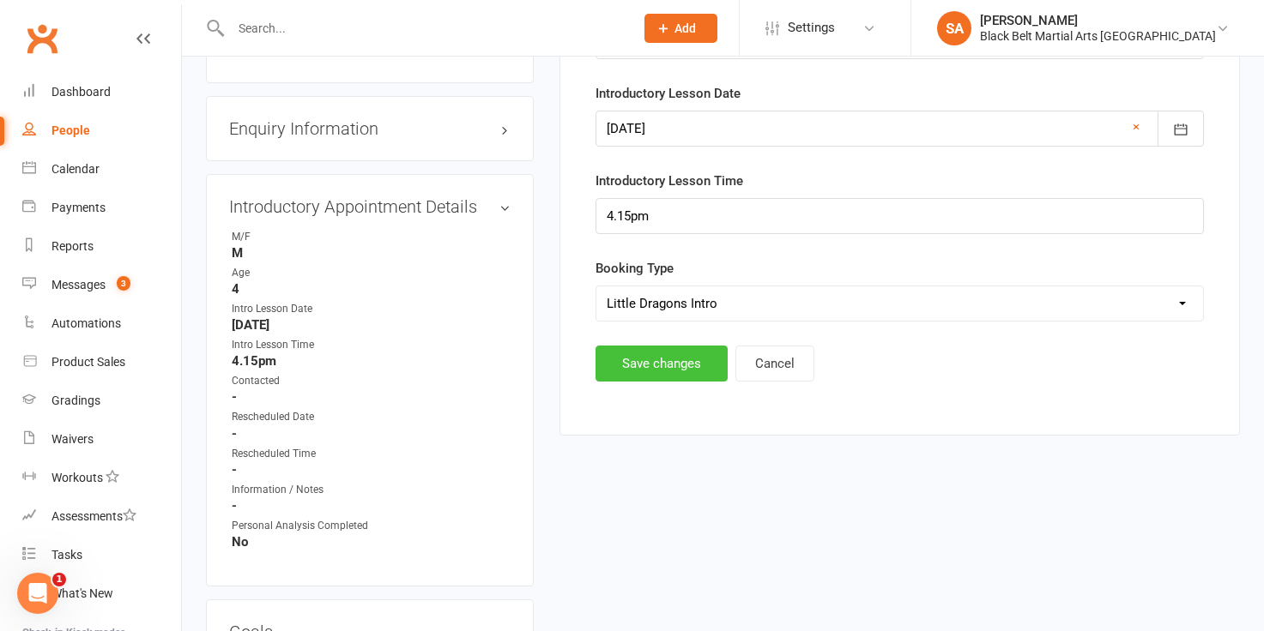
click at [661, 366] on button "Save changes" at bounding box center [661, 364] width 132 height 36
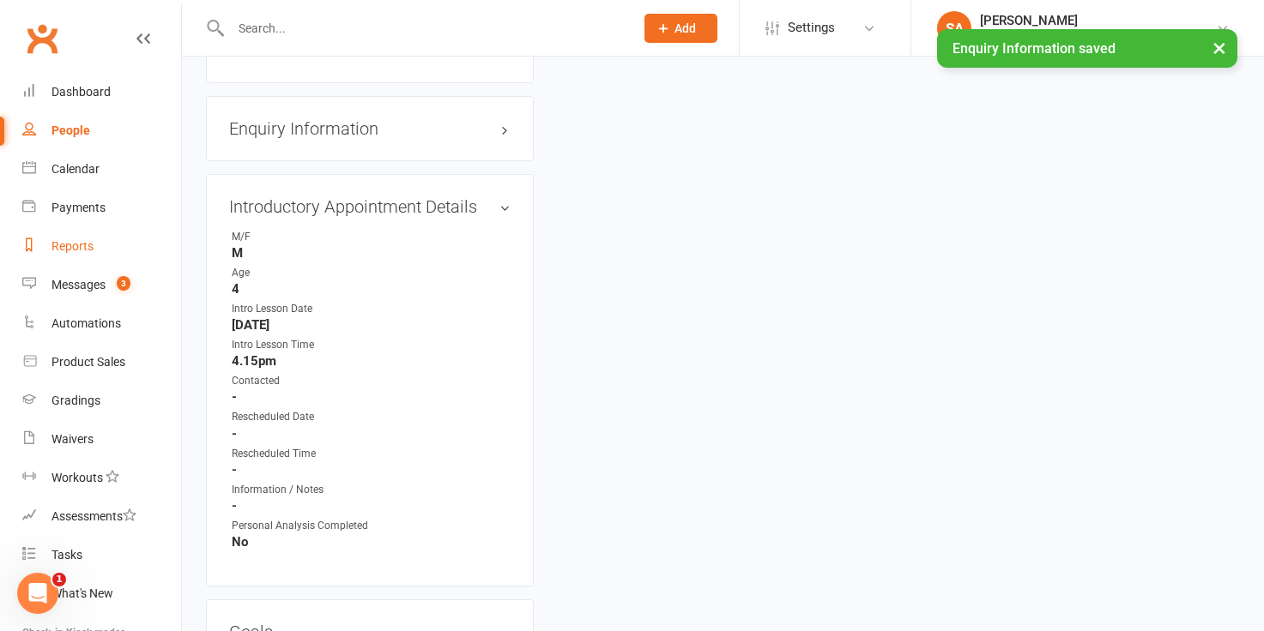
click at [75, 244] on div "Reports" at bounding box center [72, 246] width 42 height 14
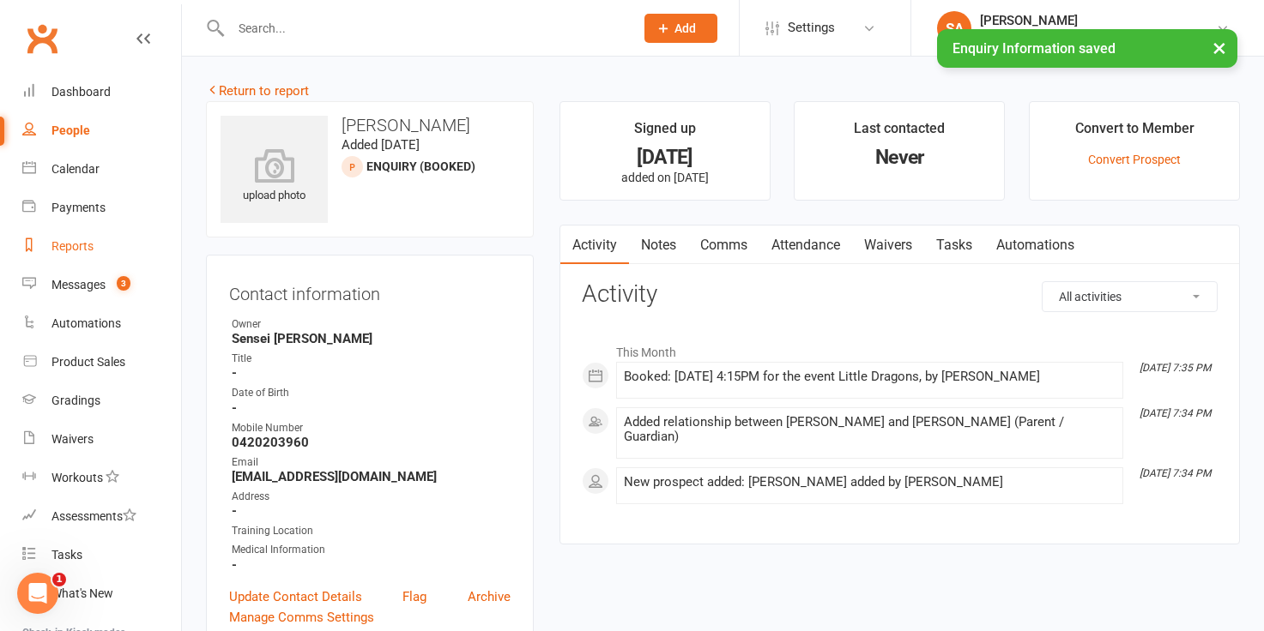
select select "100"
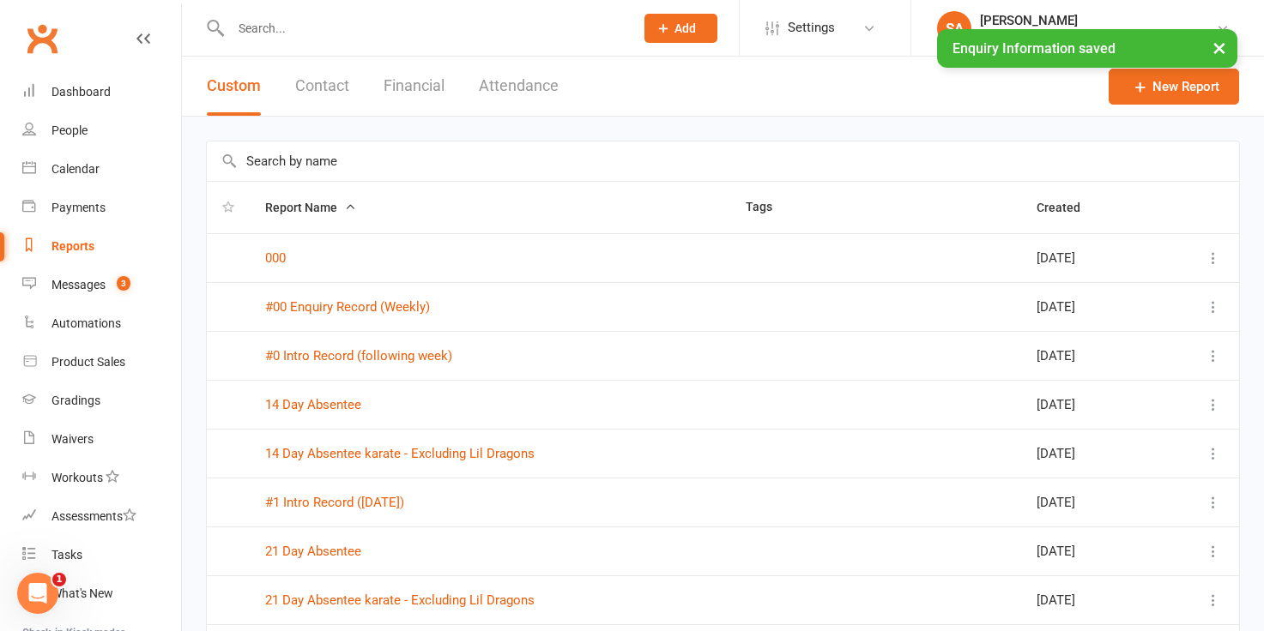
click at [255, 163] on input "text" at bounding box center [723, 161] width 1032 height 39
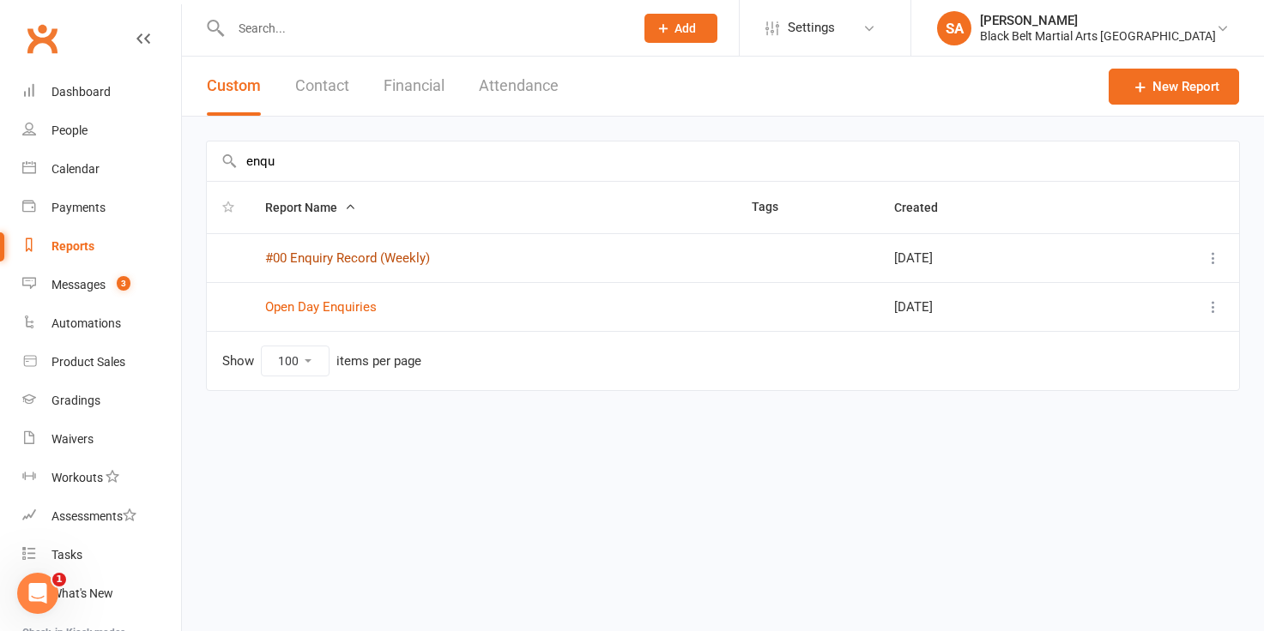
type input "enqu"
click at [300, 261] on link "#00 Enquiry Record (Weekly)" at bounding box center [347, 258] width 165 height 15
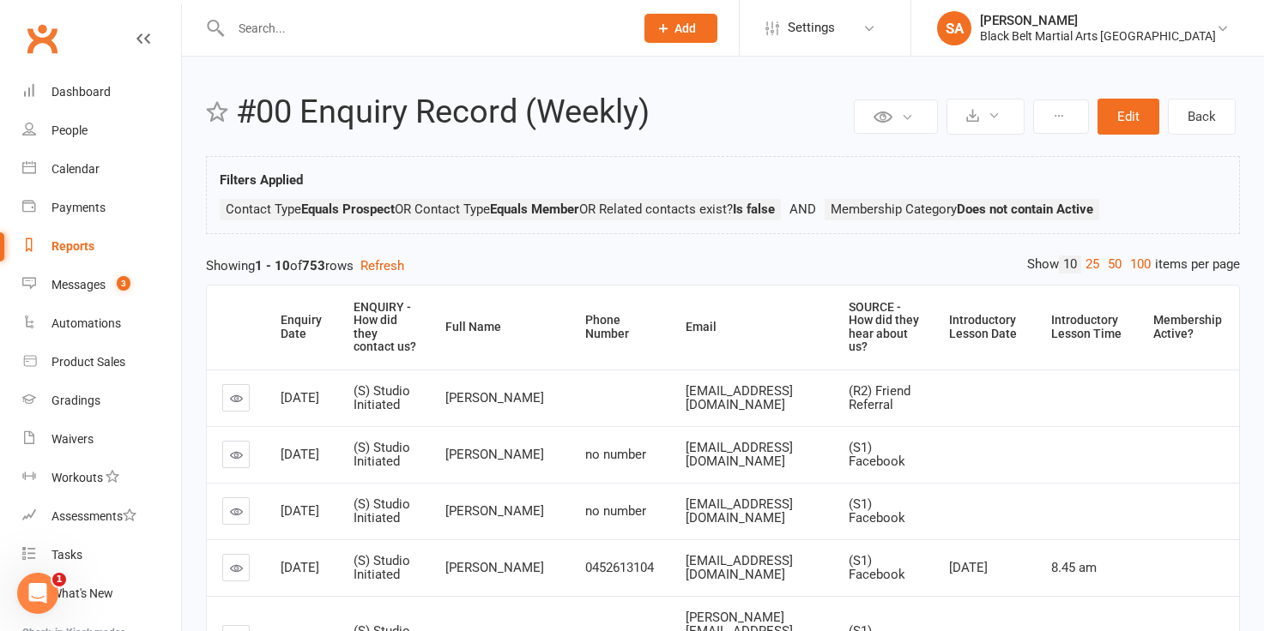
click at [1137, 258] on link "100" at bounding box center [1140, 265] width 29 height 18
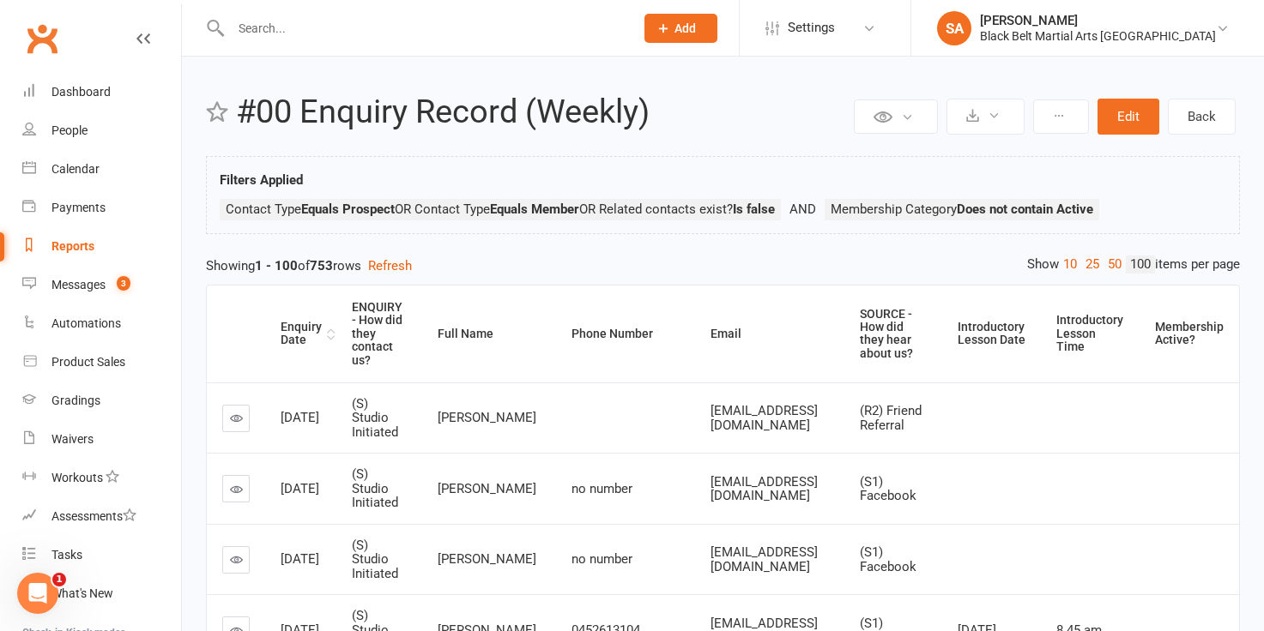
click at [311, 327] on div "Enquiry Date" at bounding box center [302, 334] width 42 height 27
click at [288, 337] on div "Enquiry Date" at bounding box center [302, 334] width 42 height 27
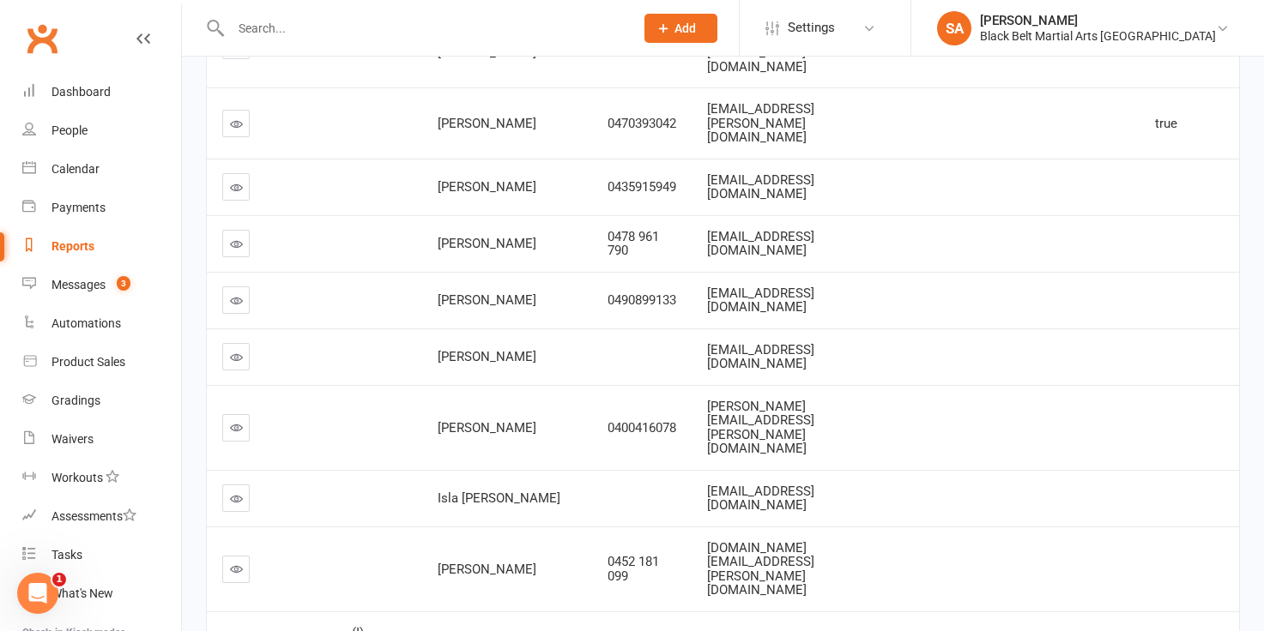
scroll to position [1773, 0]
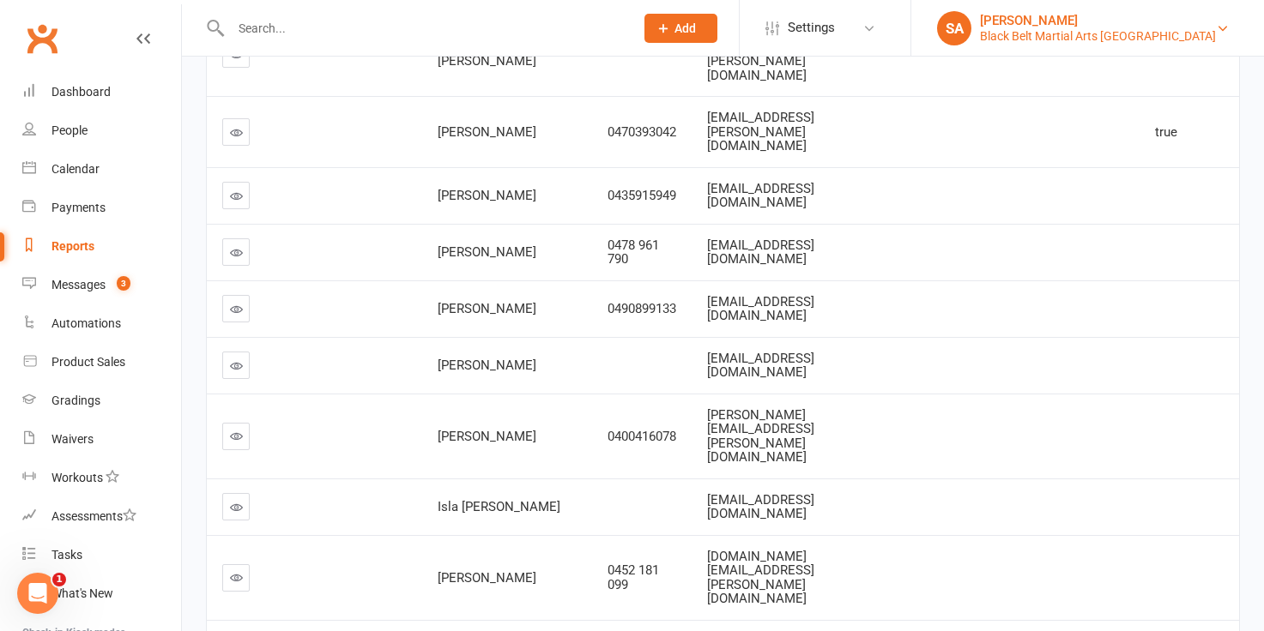
click at [1111, 36] on div "Black Belt Martial Arts Kellyville" at bounding box center [1098, 35] width 236 height 15
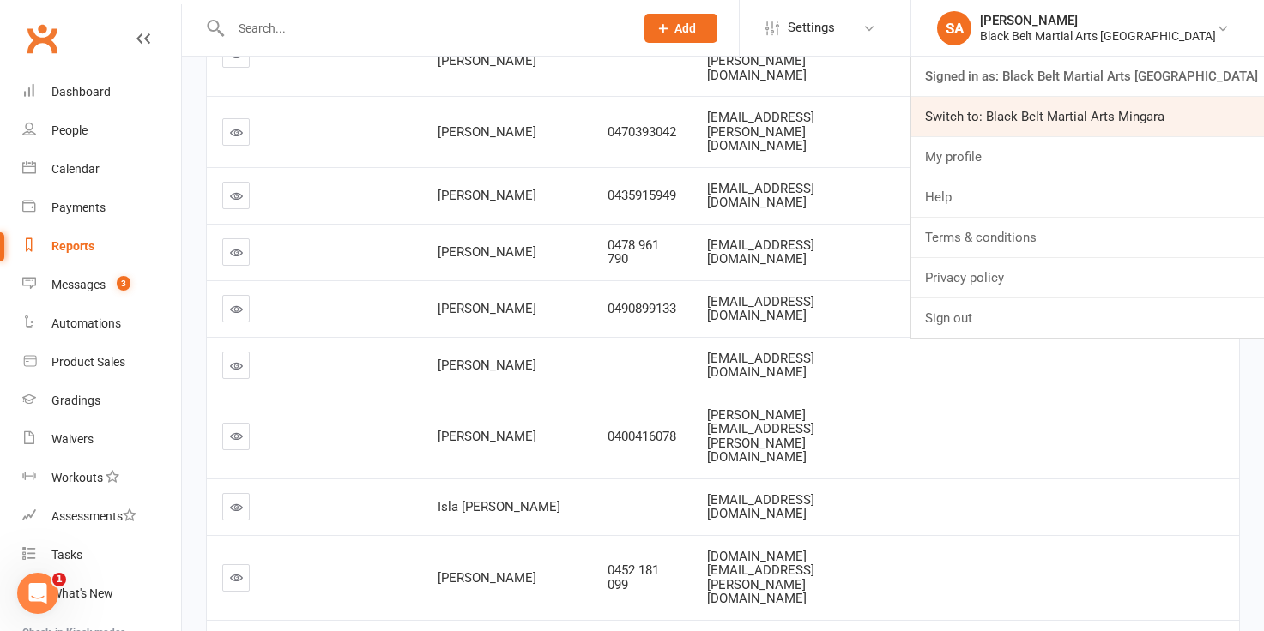
click at [1107, 107] on link "Switch to: Black Belt Martial Arts Mingara" at bounding box center [1087, 116] width 353 height 39
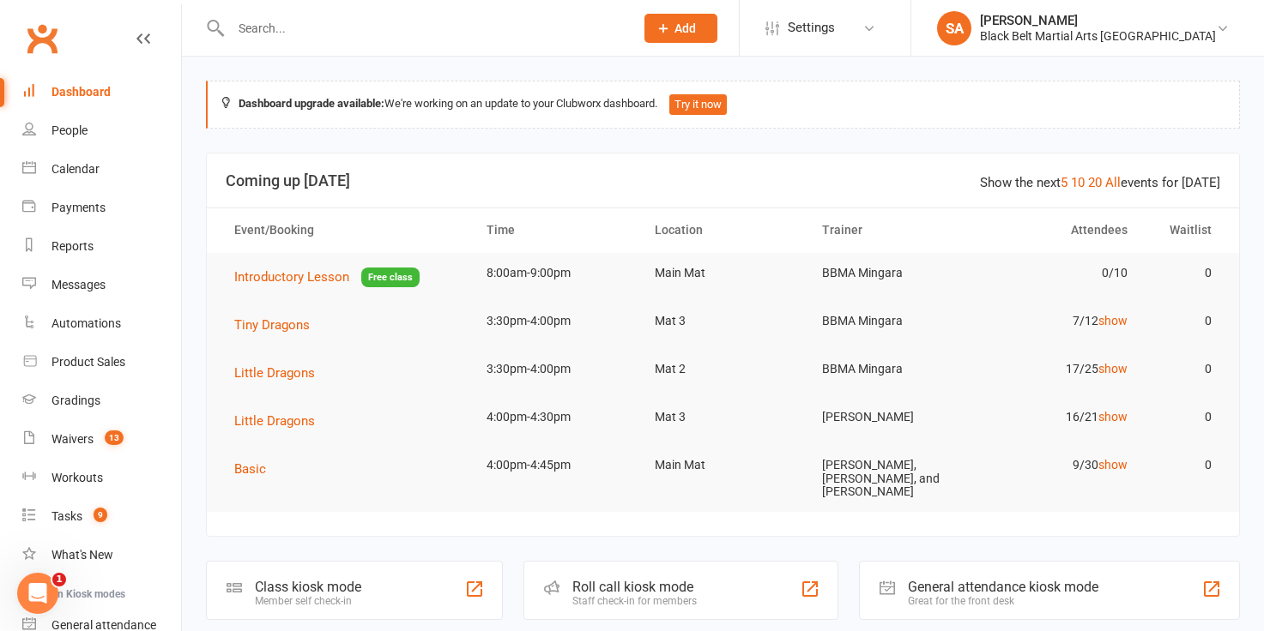
click at [88, 93] on div "Dashboard" at bounding box center [80, 92] width 59 height 14
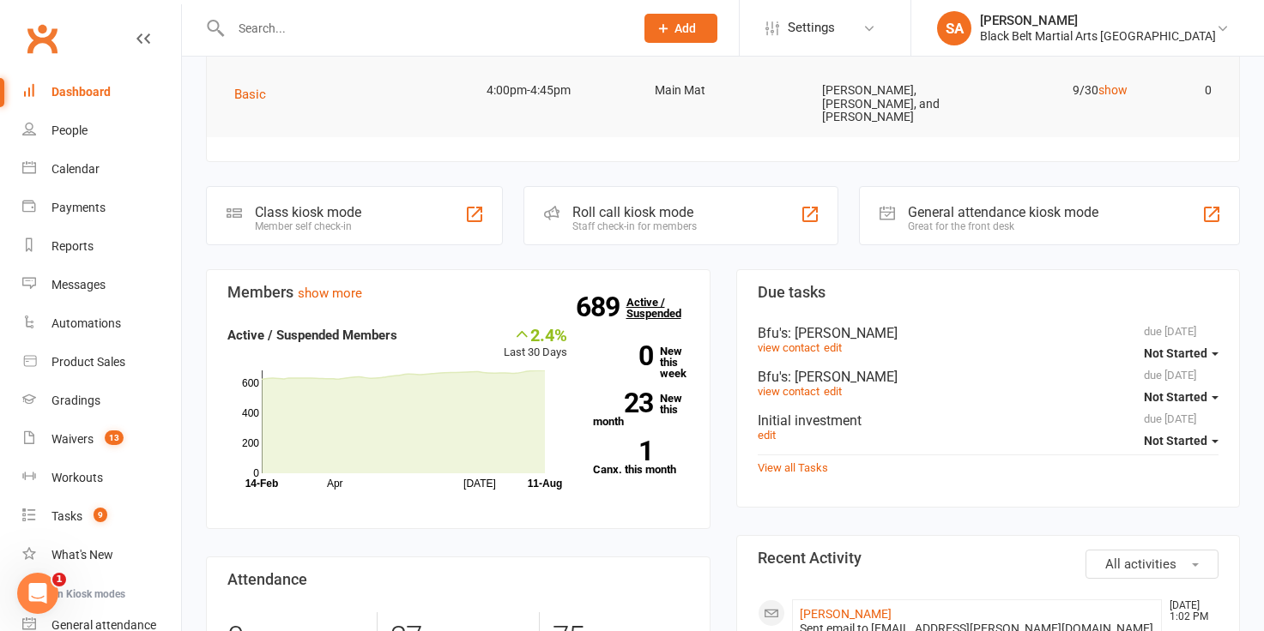
scroll to position [380, 0]
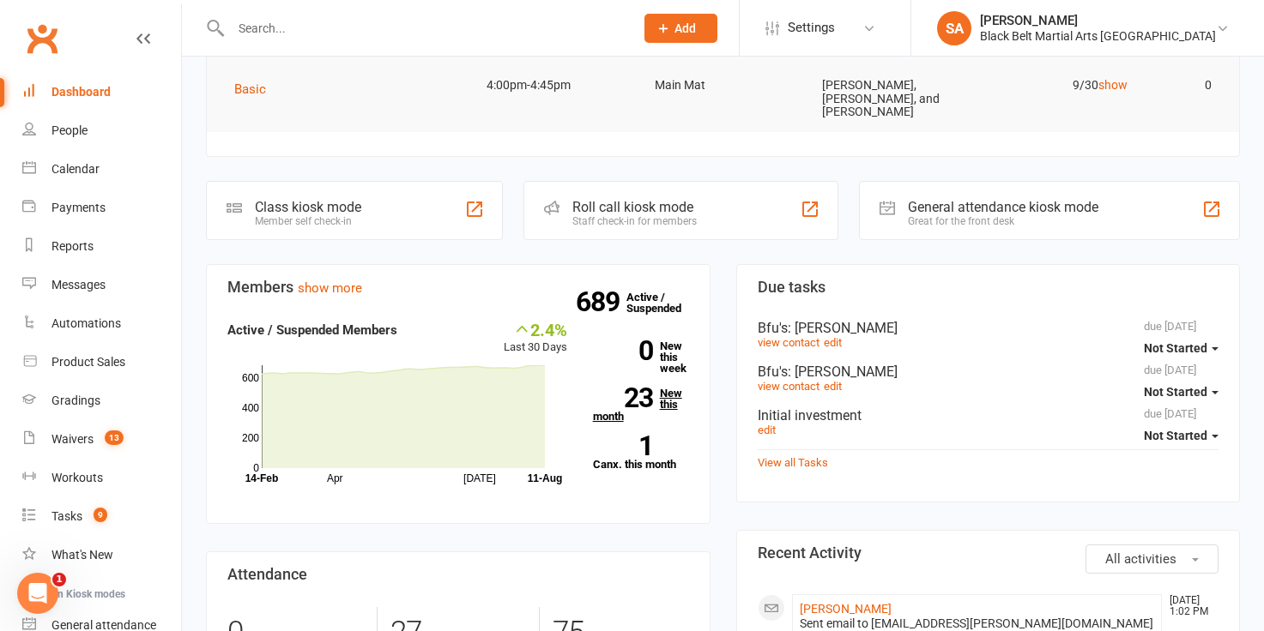
click at [651, 406] on strong "23" at bounding box center [623, 398] width 60 height 26
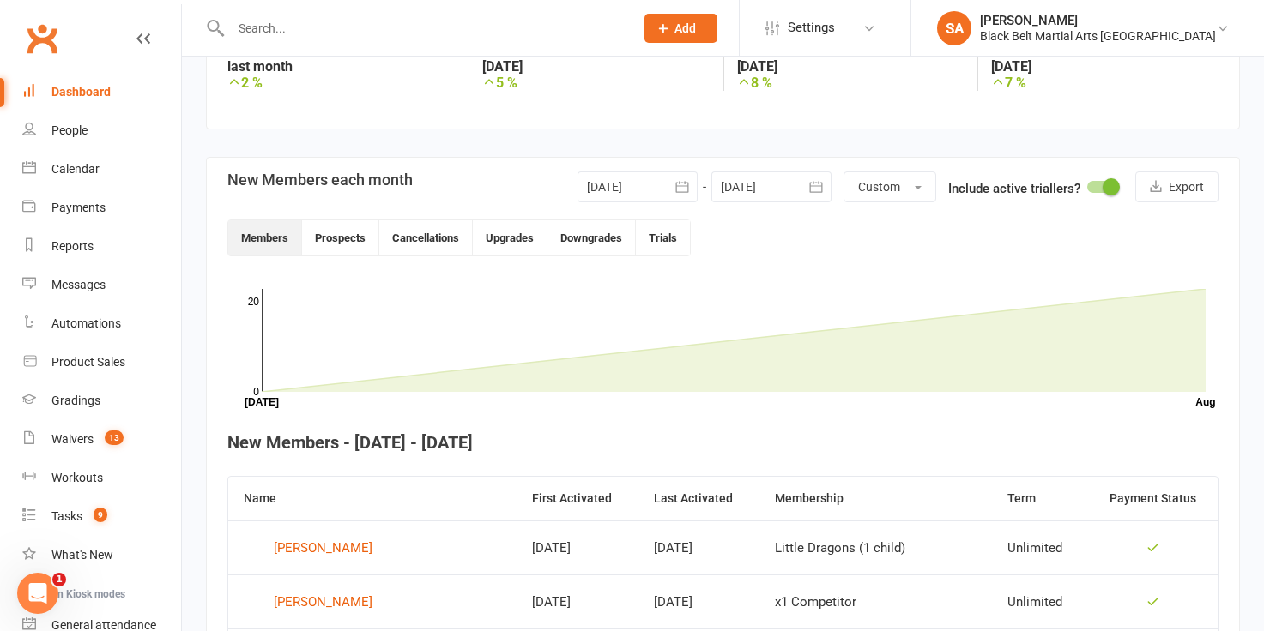
scroll to position [307, 0]
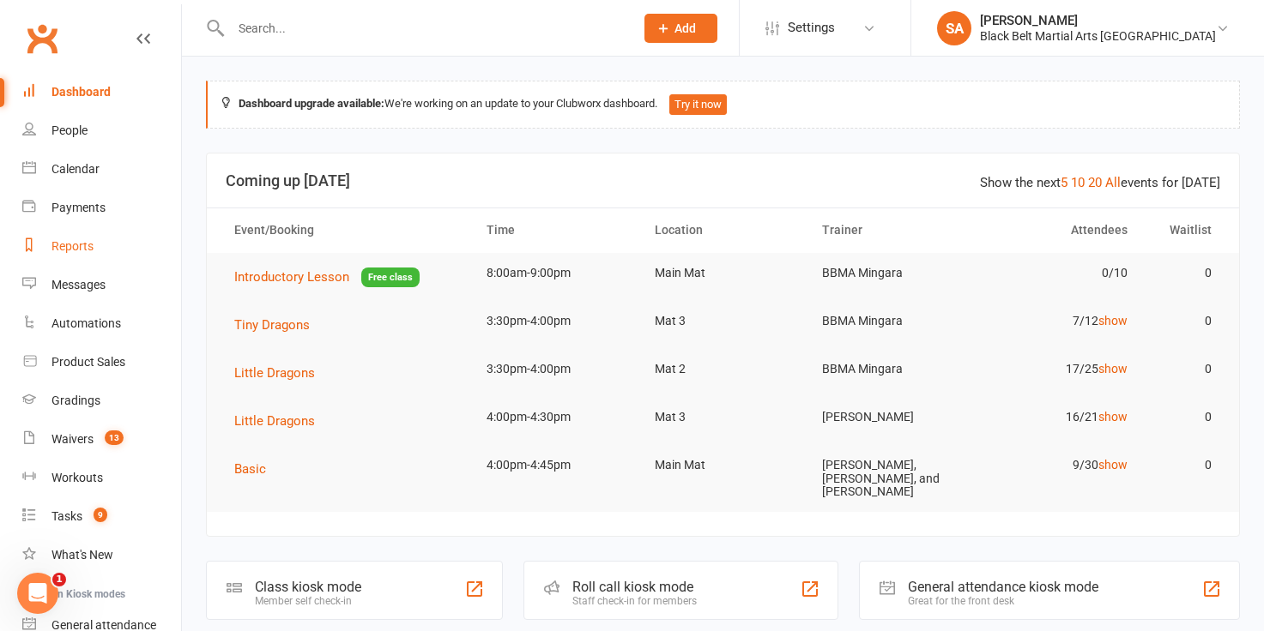
click at [76, 241] on div "Reports" at bounding box center [72, 246] width 42 height 14
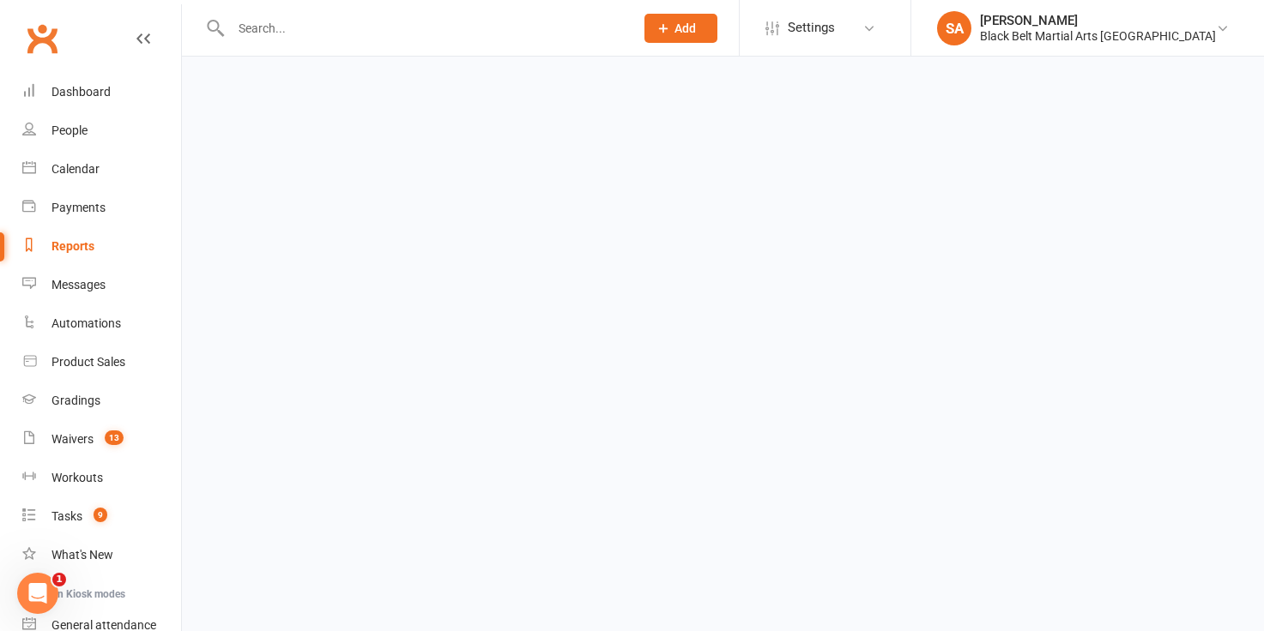
select select "100"
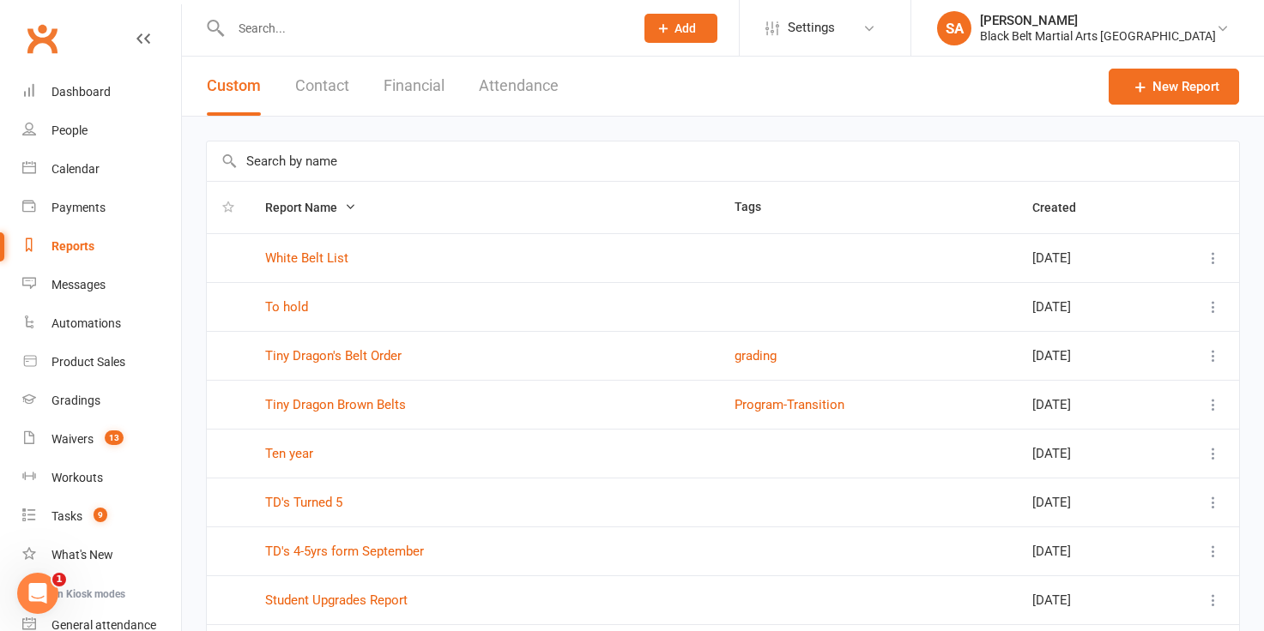
click at [269, 166] on input "text" at bounding box center [723, 161] width 1032 height 39
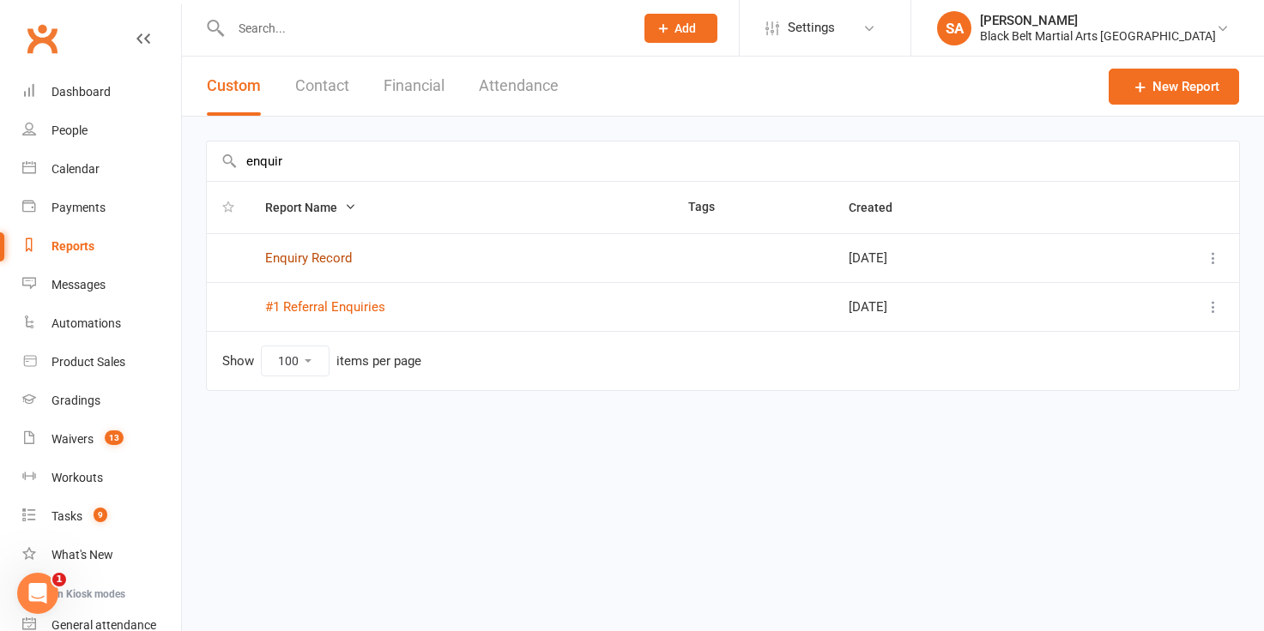
type input "enquir"
click at [314, 263] on link "Enquiry Record" at bounding box center [308, 258] width 87 height 15
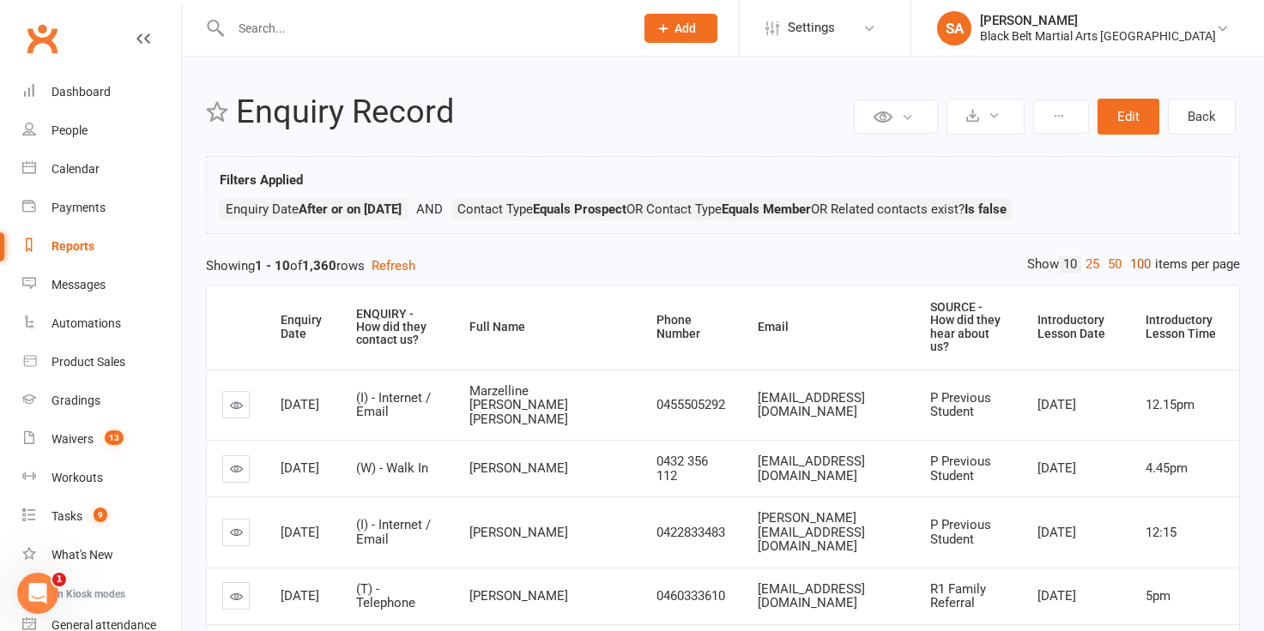
click at [1133, 261] on link "100" at bounding box center [1140, 265] width 29 height 18
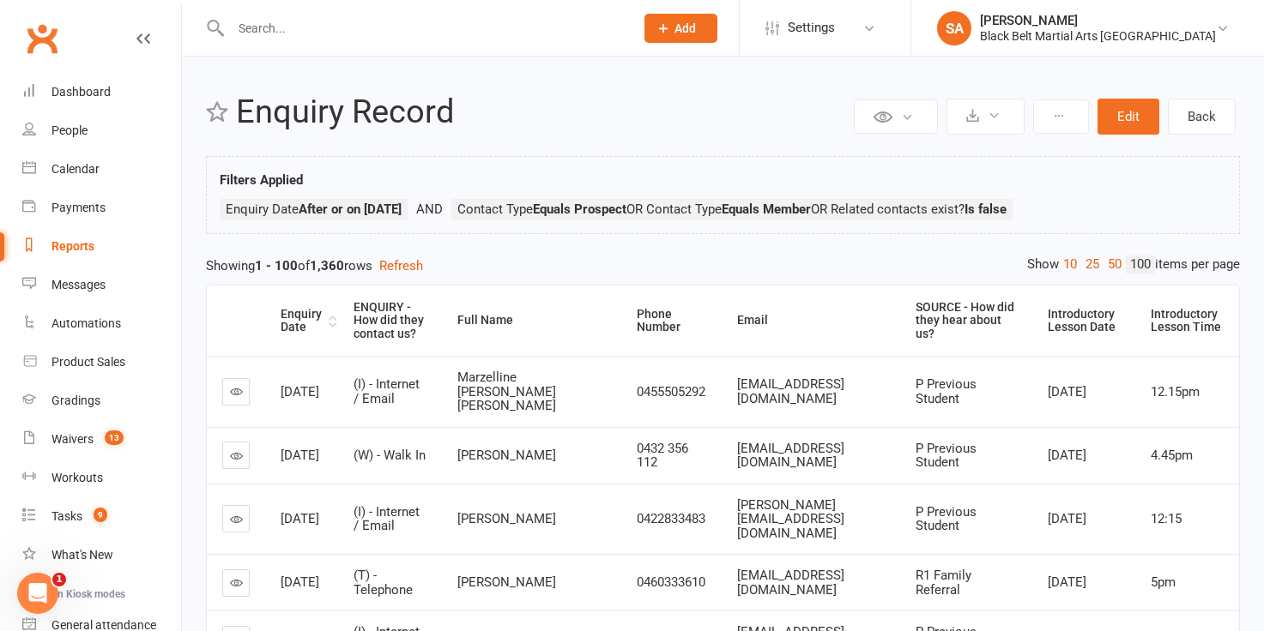
click at [301, 317] on div "Enquiry Date" at bounding box center [303, 321] width 44 height 27
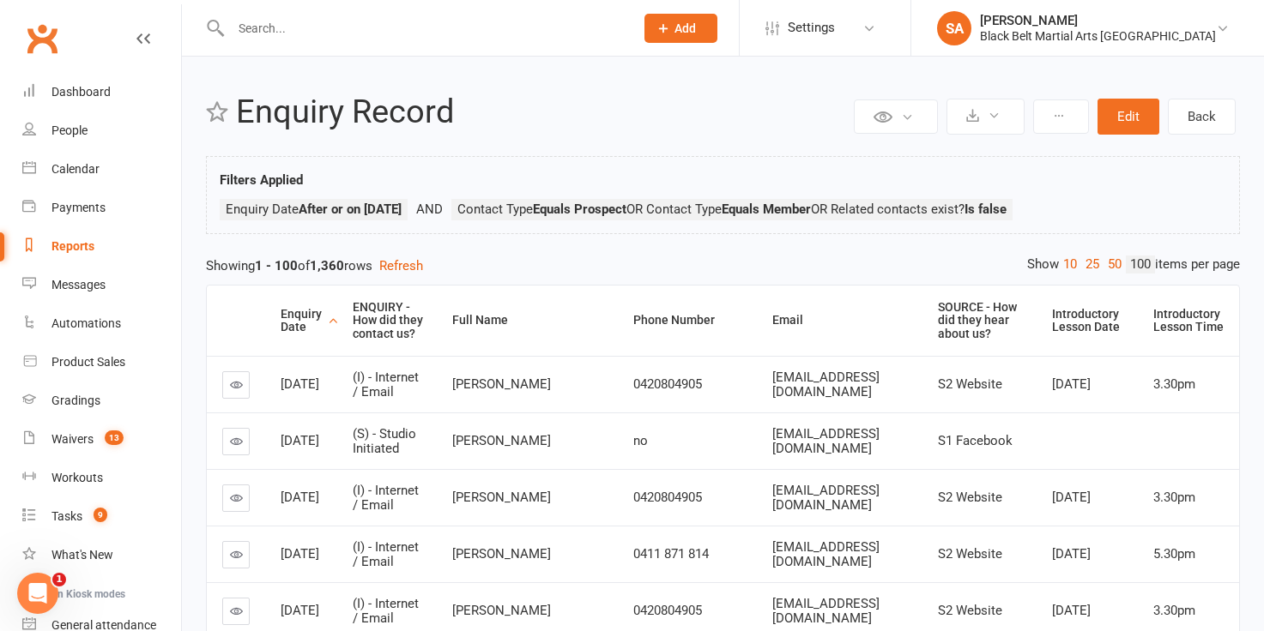
click at [301, 317] on div "Enquiry Date" at bounding box center [302, 321] width 43 height 27
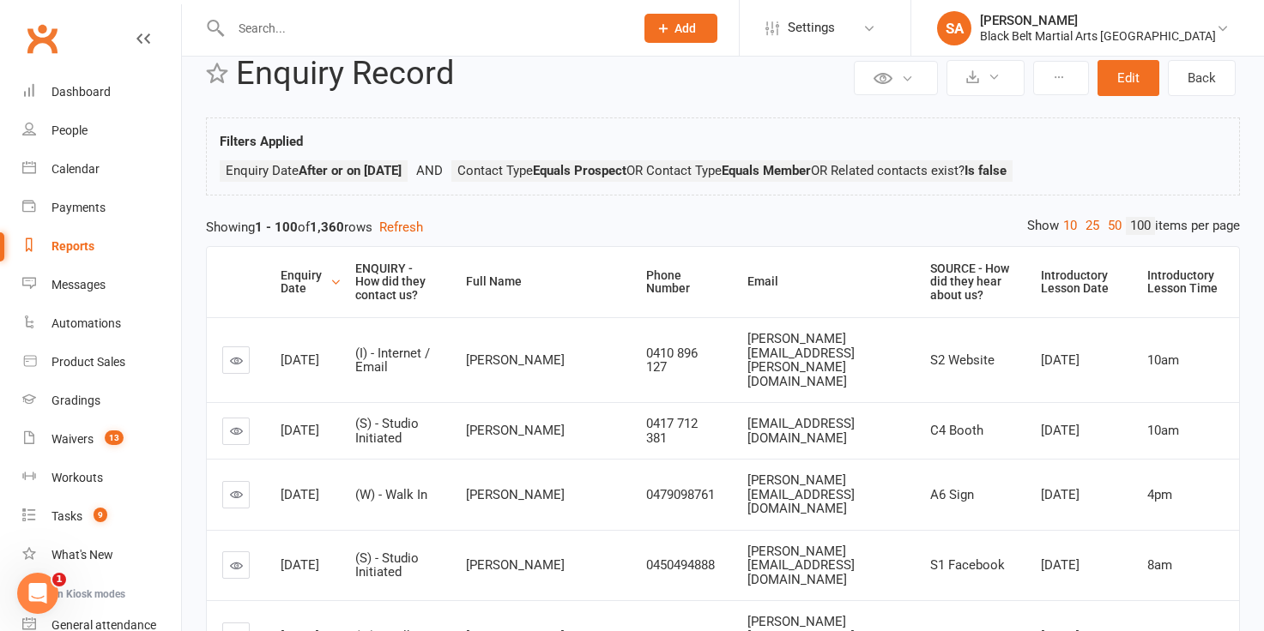
scroll to position [41, 0]
